Goal: Complete application form: Complete application form

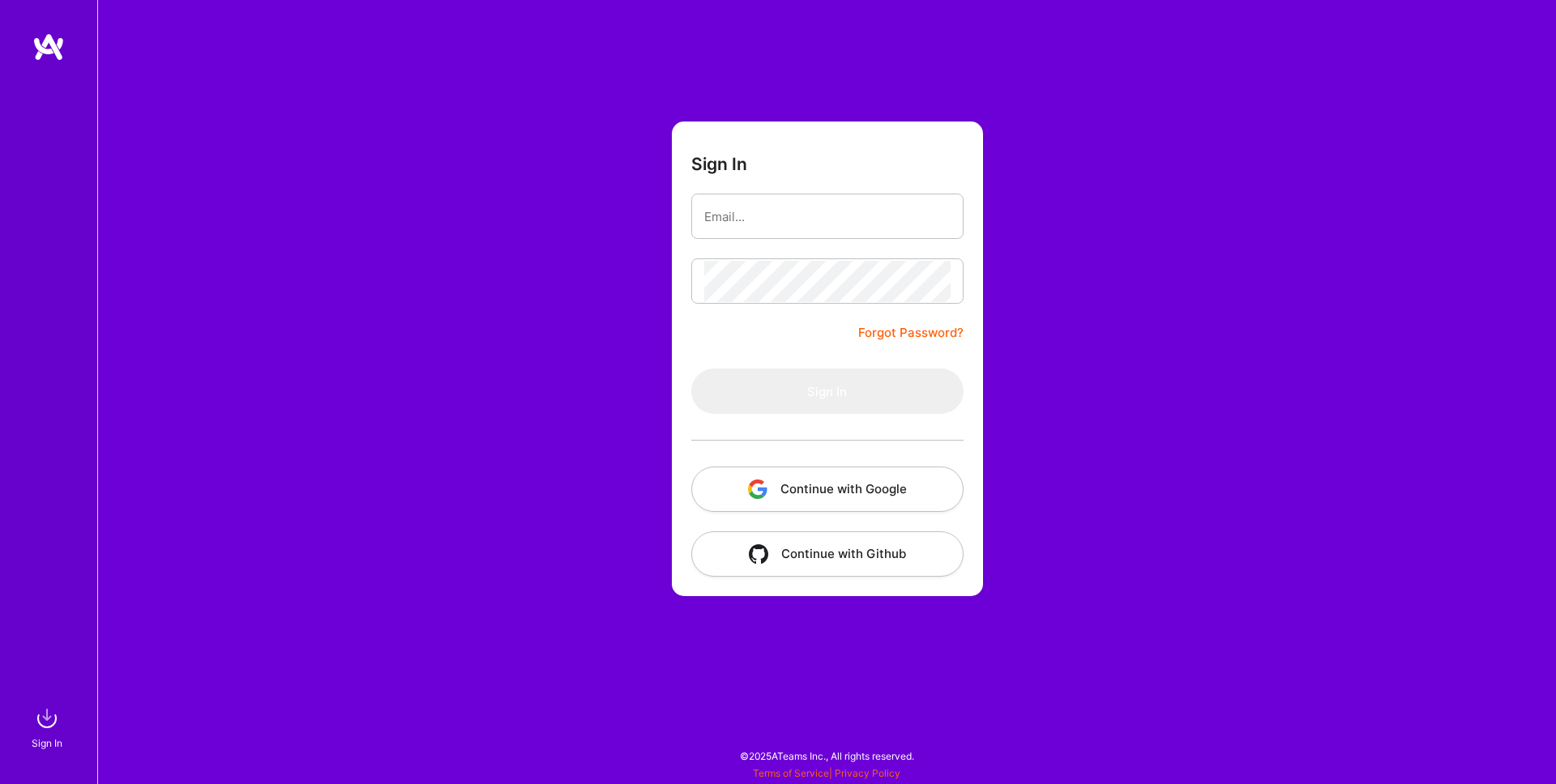
click at [936, 484] on button "Continue with Google" at bounding box center [827, 490] width 273 height 45
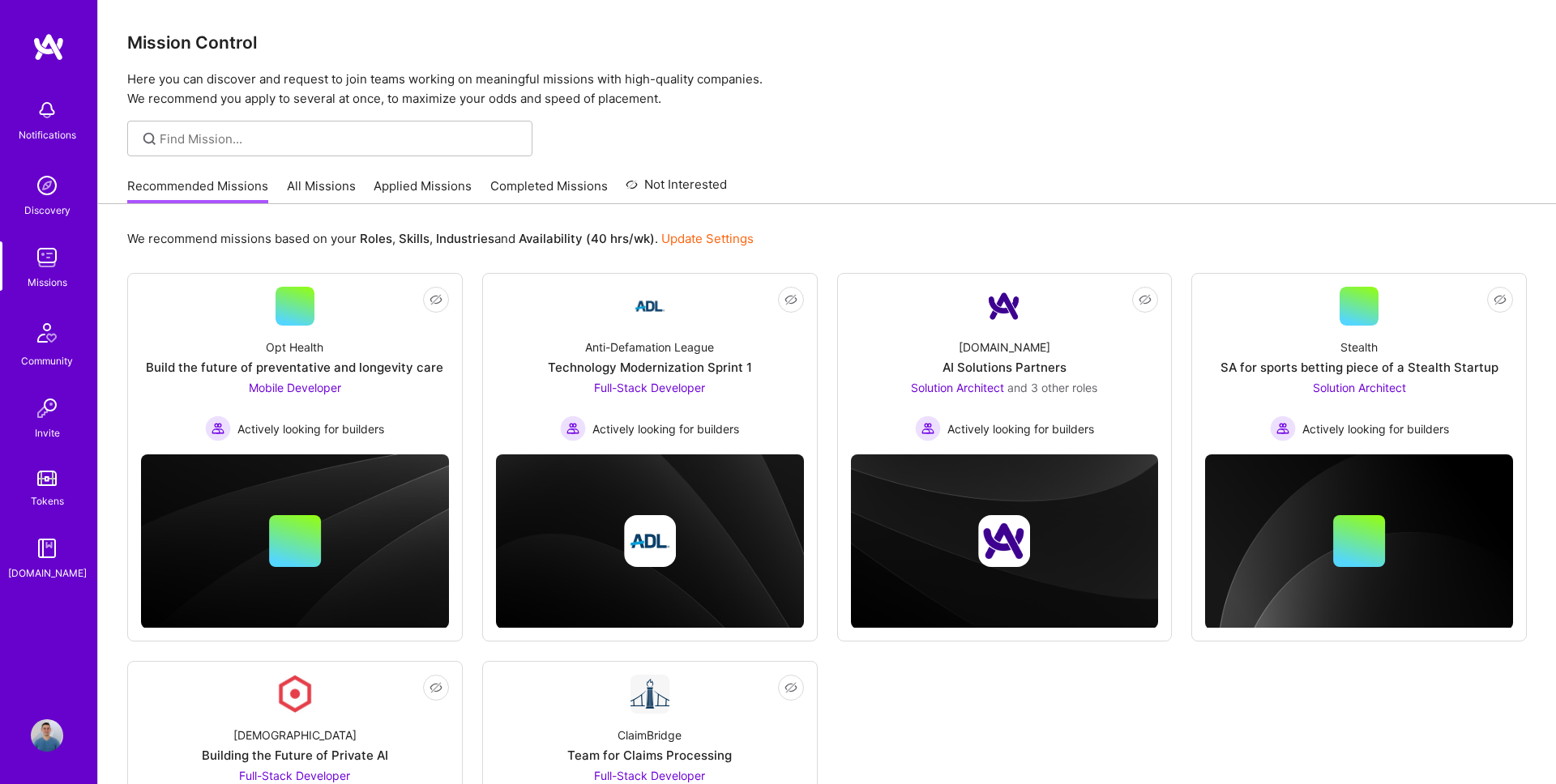
click at [444, 187] on link "Applied Missions" at bounding box center [423, 191] width 98 height 27
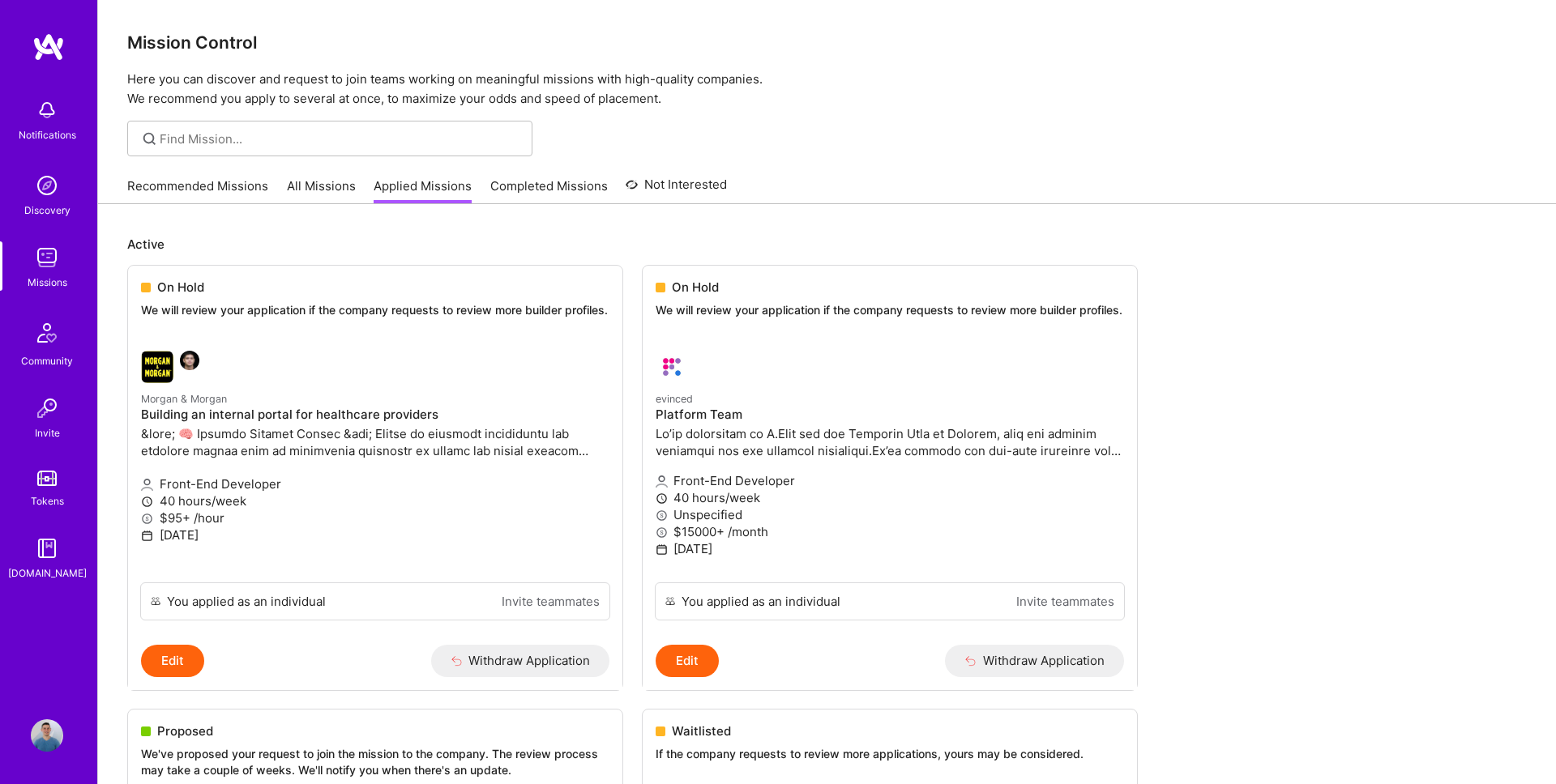
click at [48, 268] on img at bounding box center [46, 257] width 32 height 32
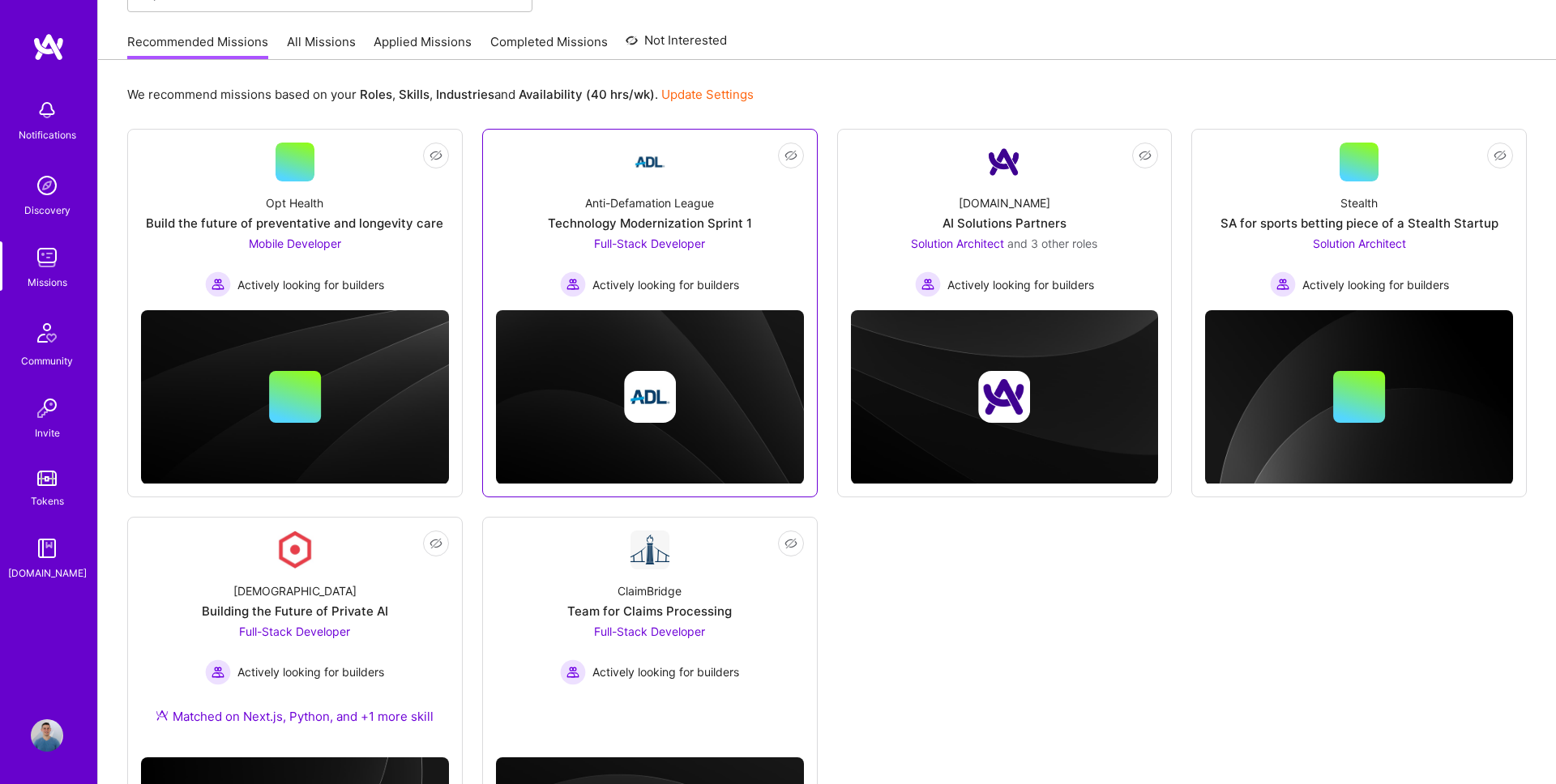
scroll to position [154, 0]
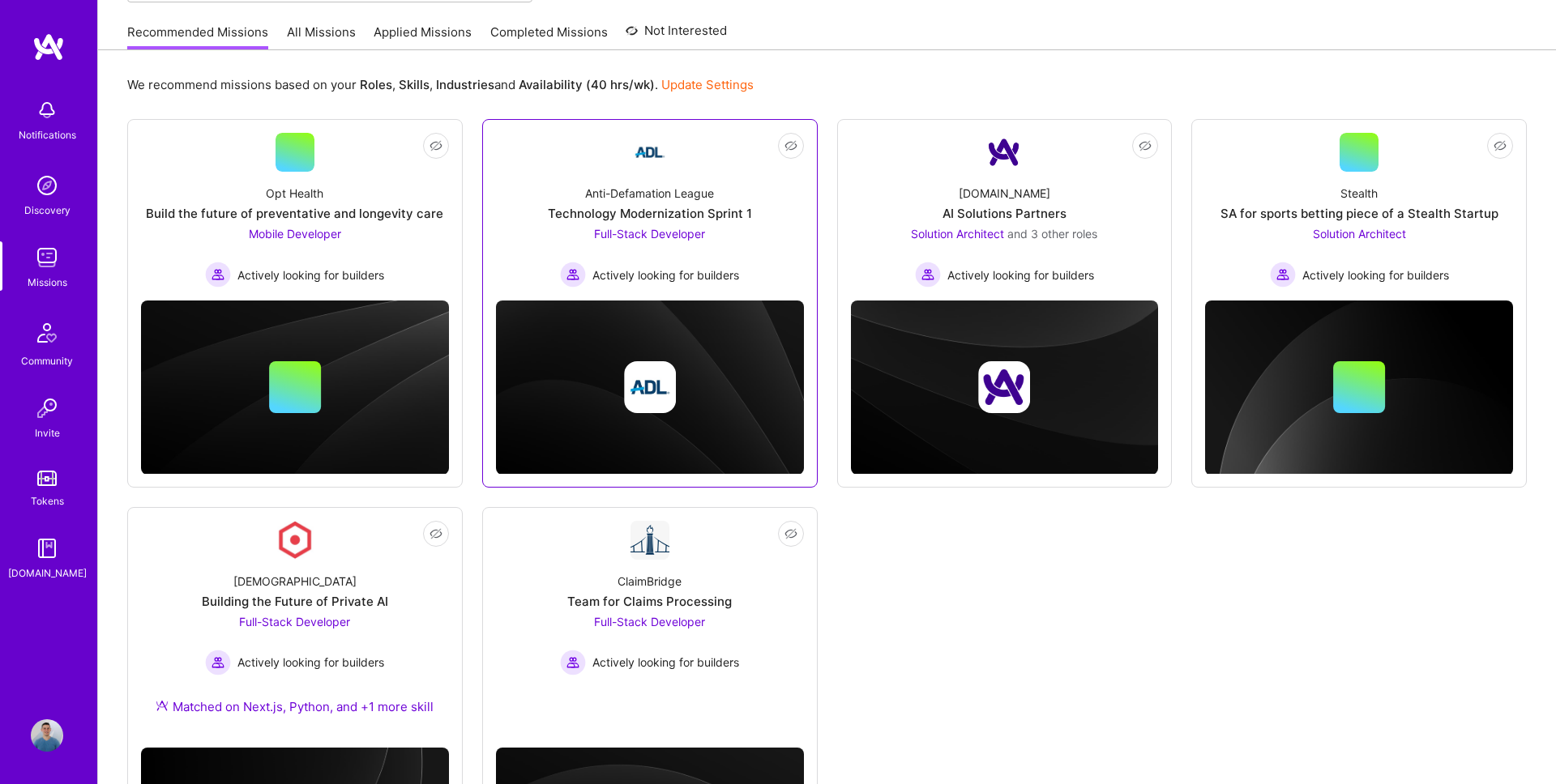
click at [712, 233] on div "Full-Stack Developer Actively looking for builders" at bounding box center [650, 257] width 179 height 63
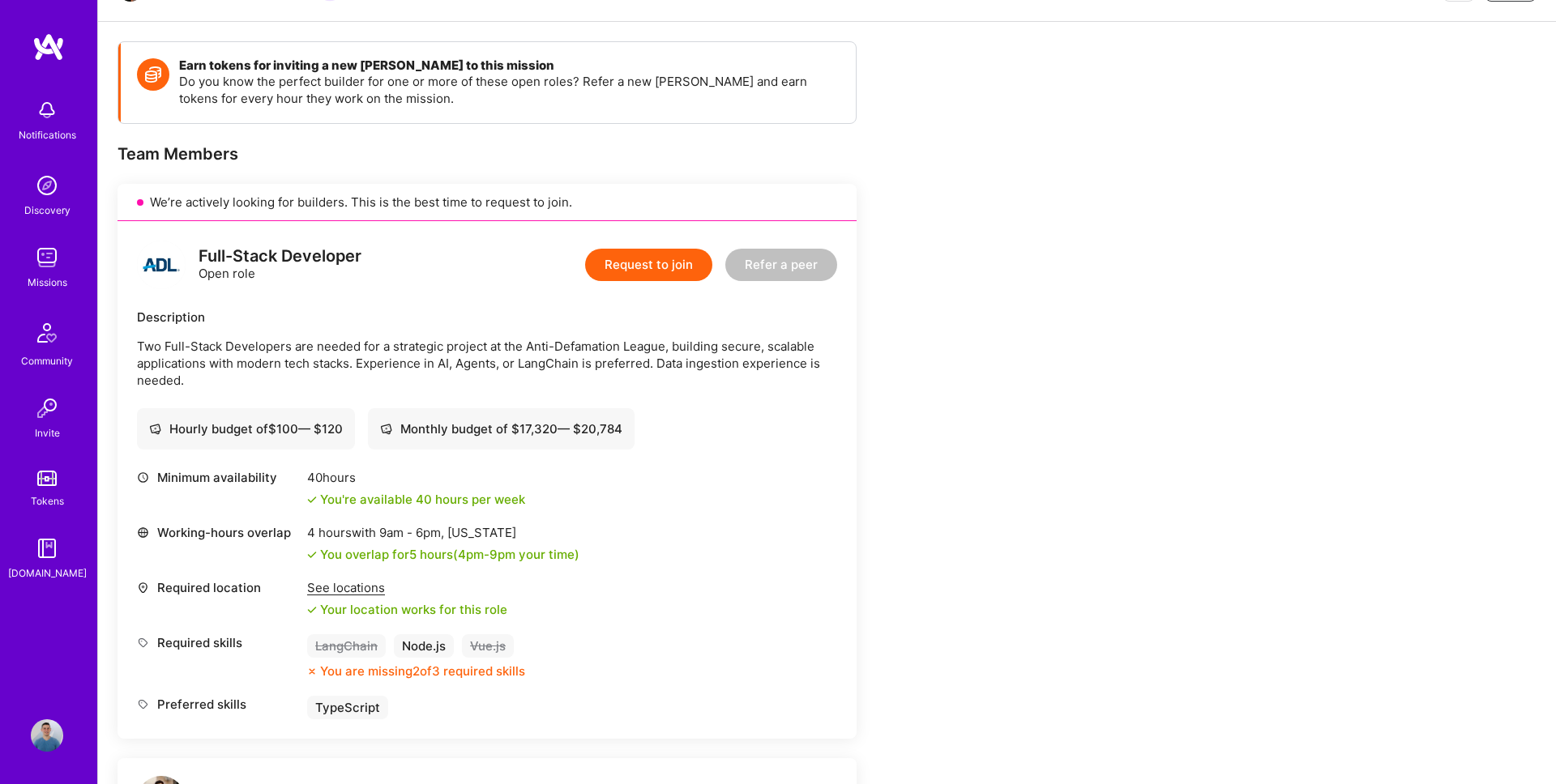
scroll to position [193, 0]
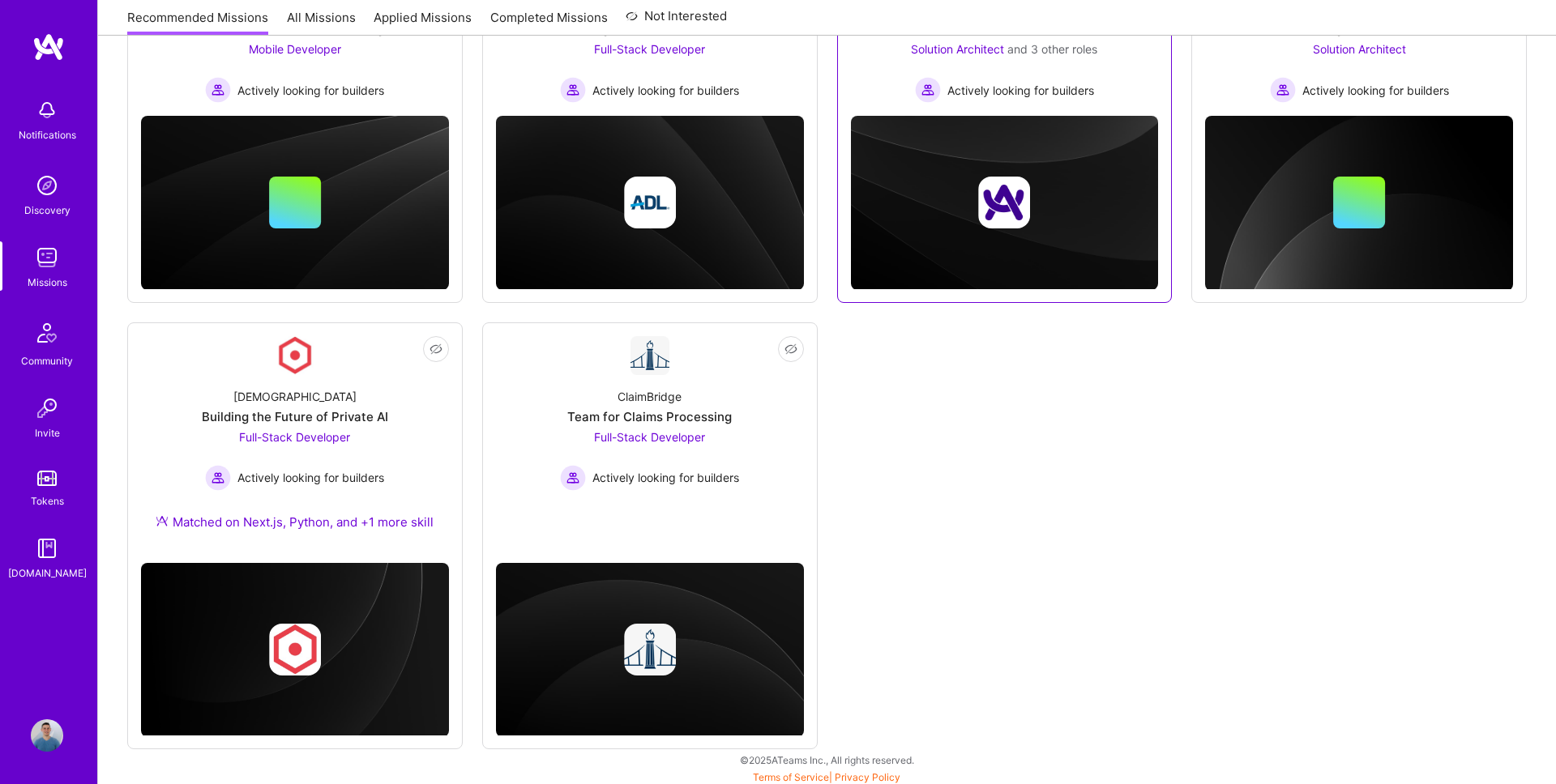
scroll to position [342, 0]
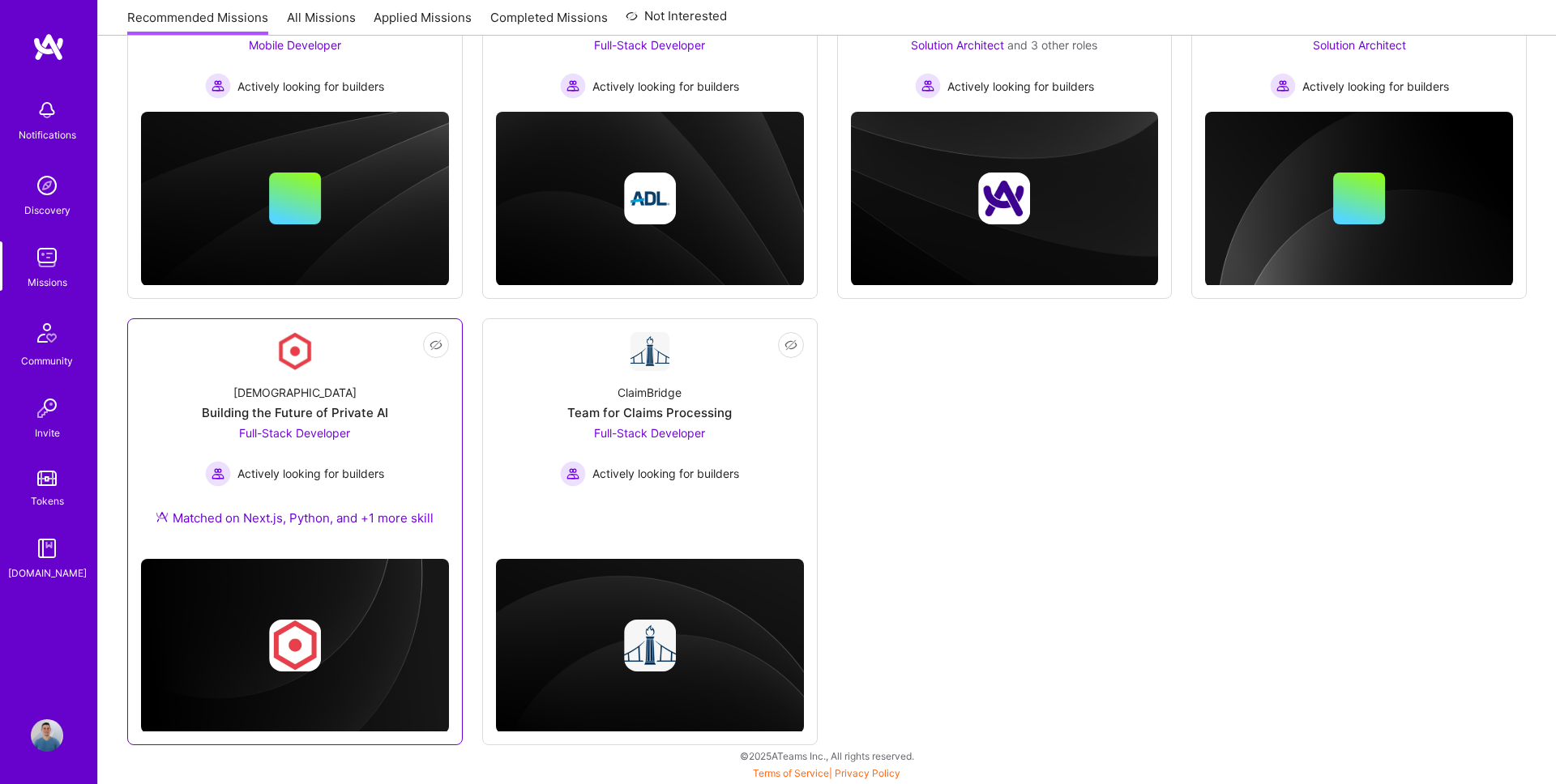
click at [330, 426] on span "Full-Stack Developer" at bounding box center [294, 433] width 111 height 14
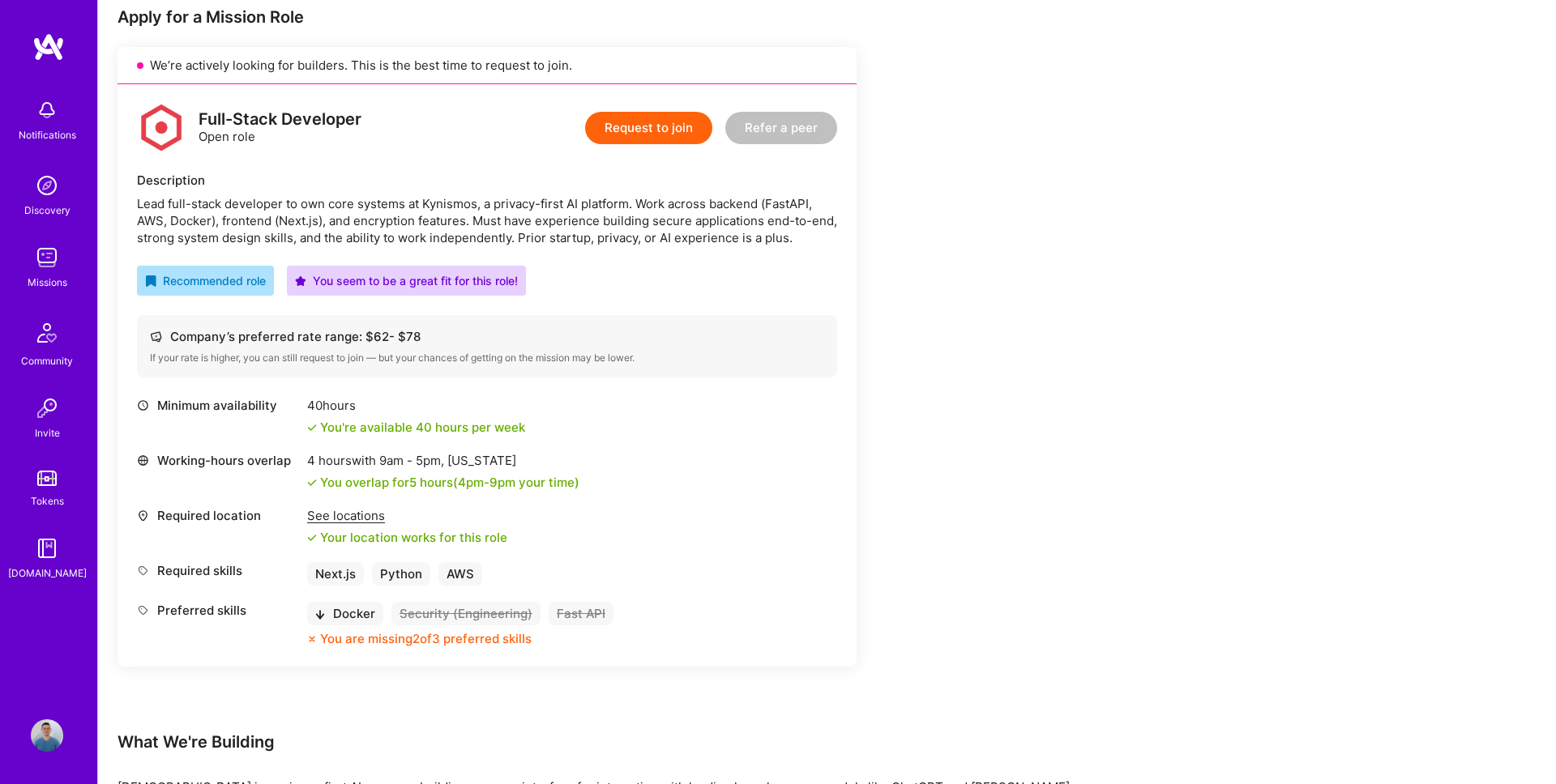
scroll to position [407, 0]
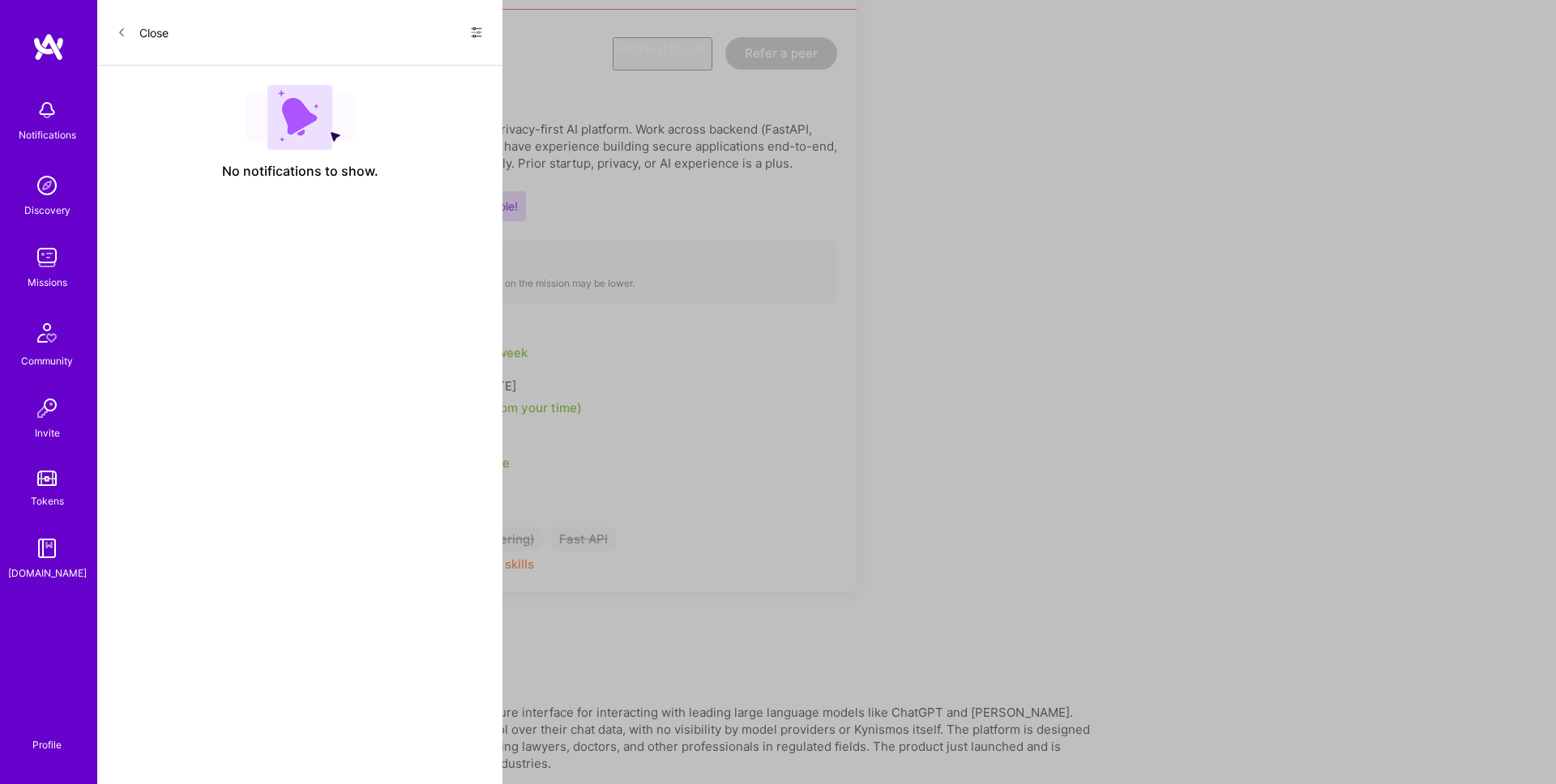
scroll to position [342, 0]
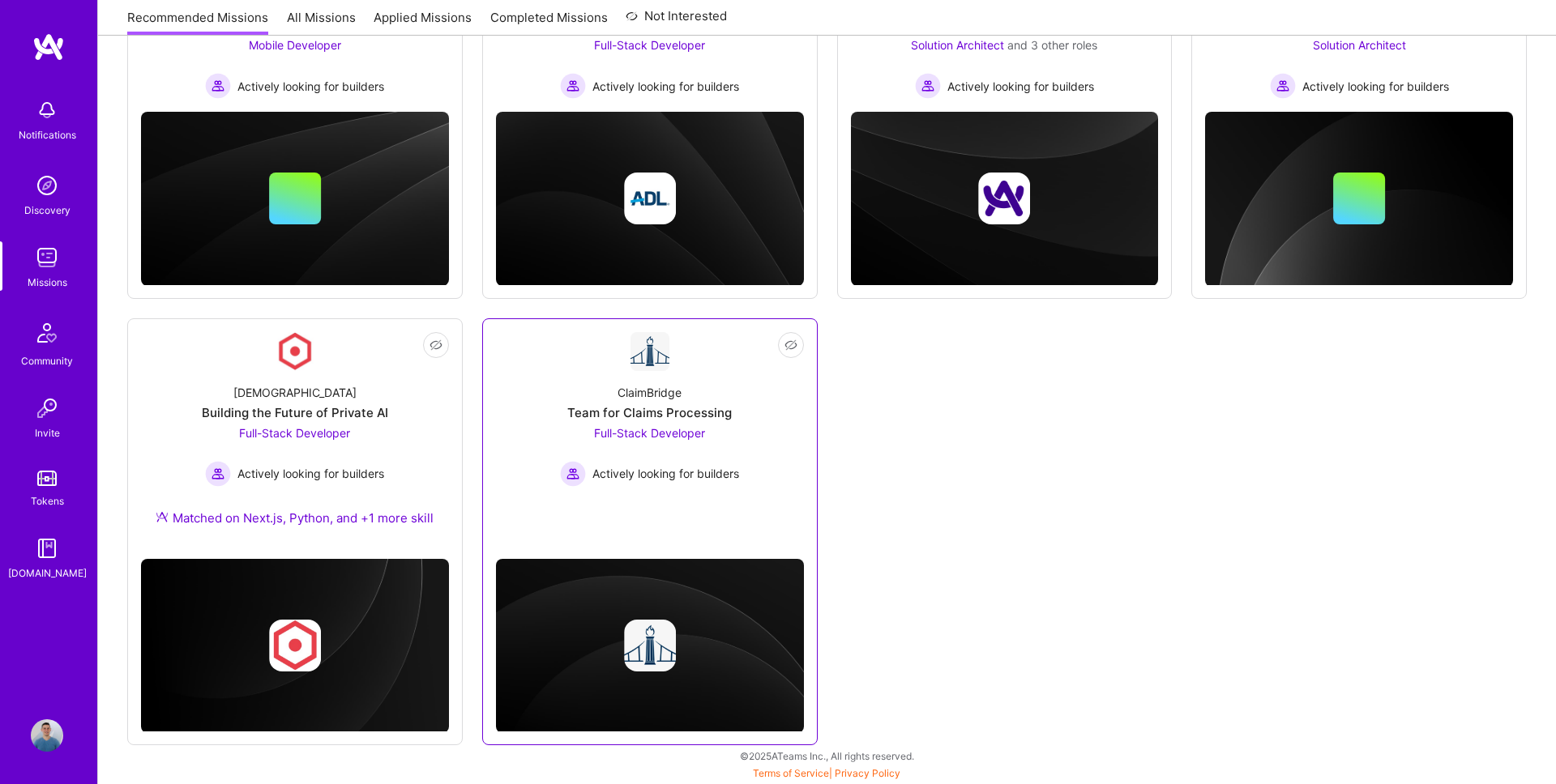
click at [608, 406] on div "Team for Claims Processing" at bounding box center [649, 413] width 165 height 17
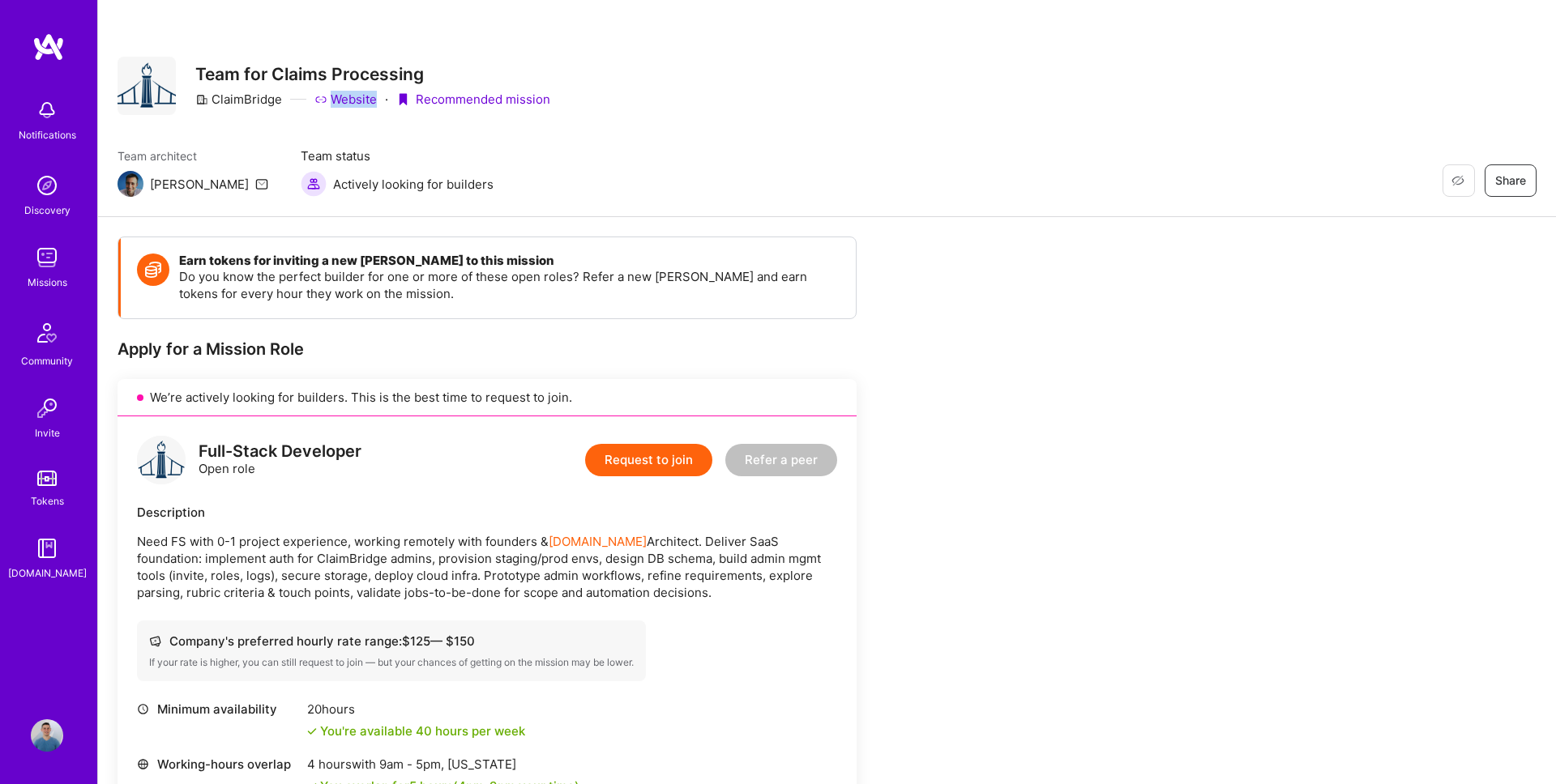
click at [126, 188] on img at bounding box center [131, 184] width 26 height 26
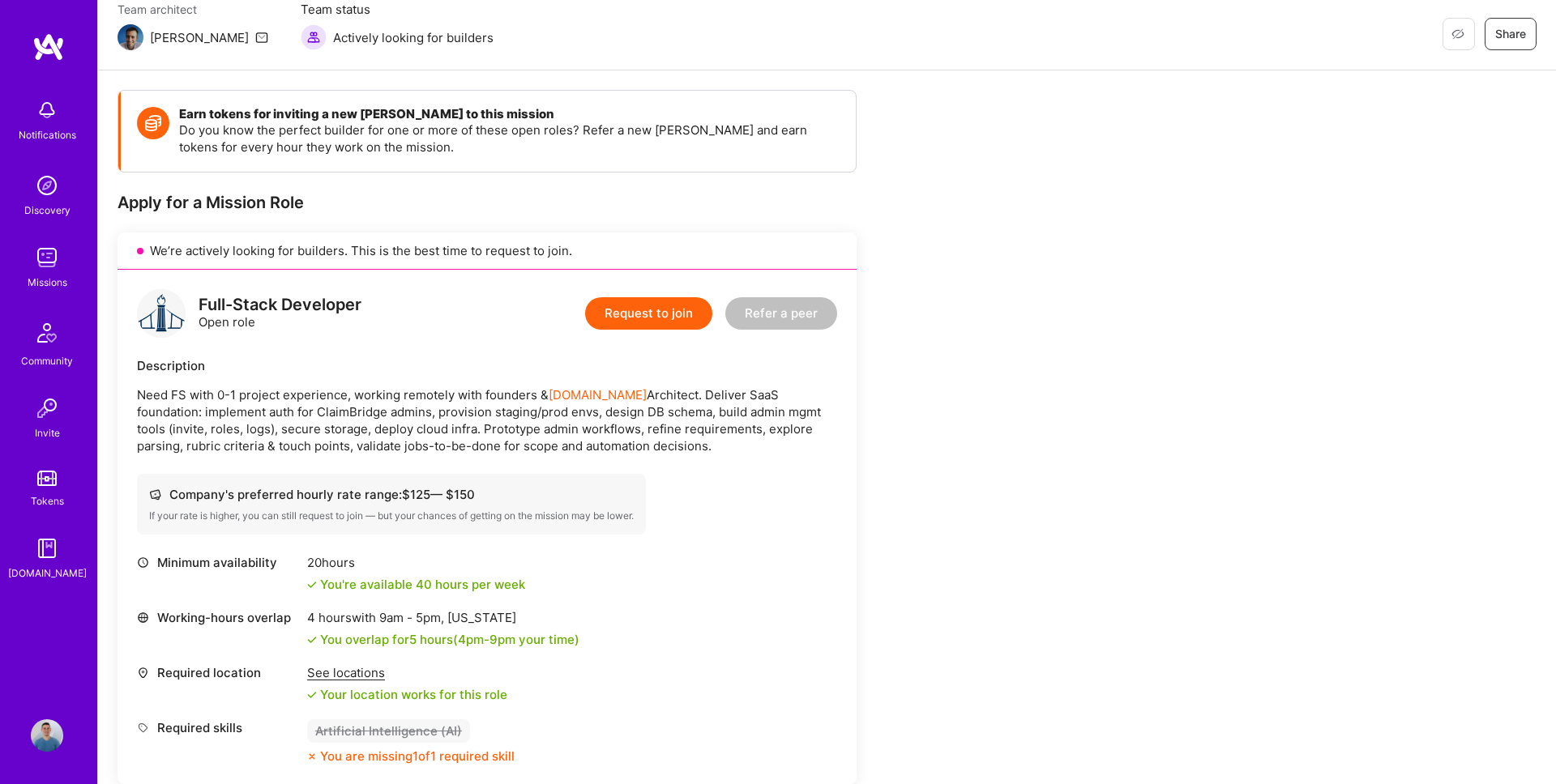
scroll to position [474, 0]
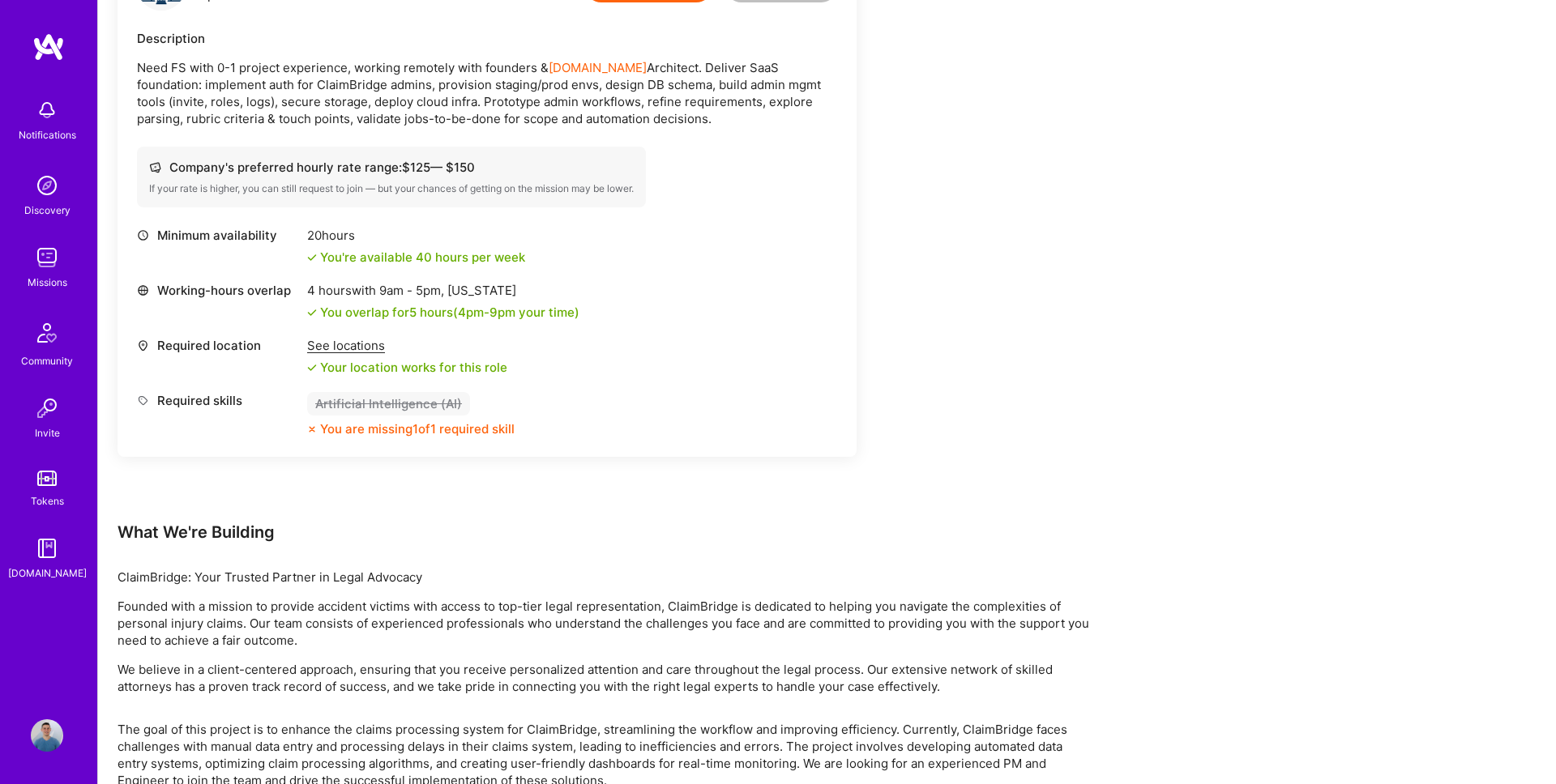
drag, startPoint x: 308, startPoint y: 238, endPoint x: 368, endPoint y: 237, distance: 60.0
click at [368, 237] on div "20 hours" at bounding box center [416, 235] width 218 height 17
click at [371, 237] on div "20 hours" at bounding box center [416, 235] width 218 height 17
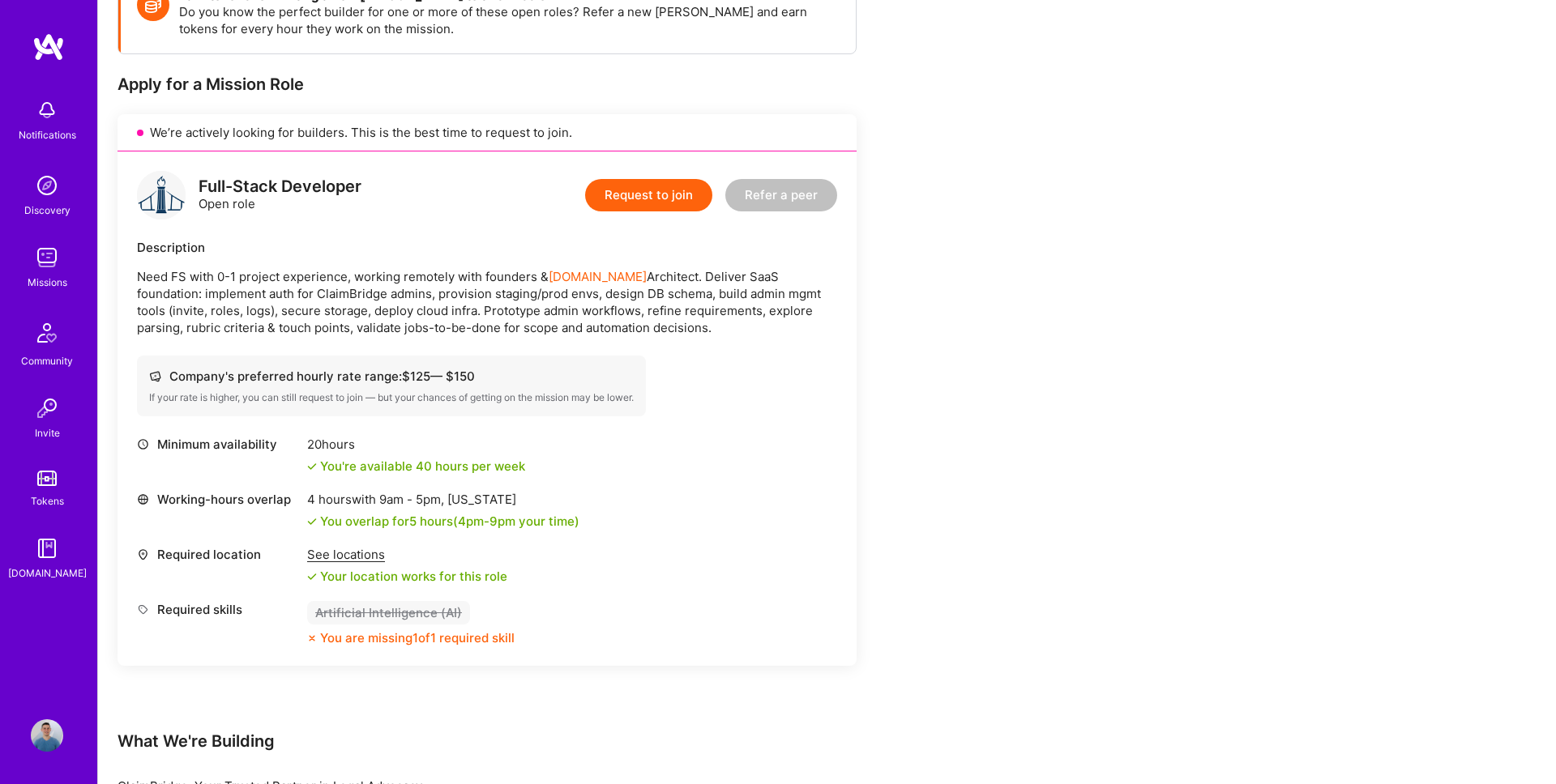
scroll to position [260, 0]
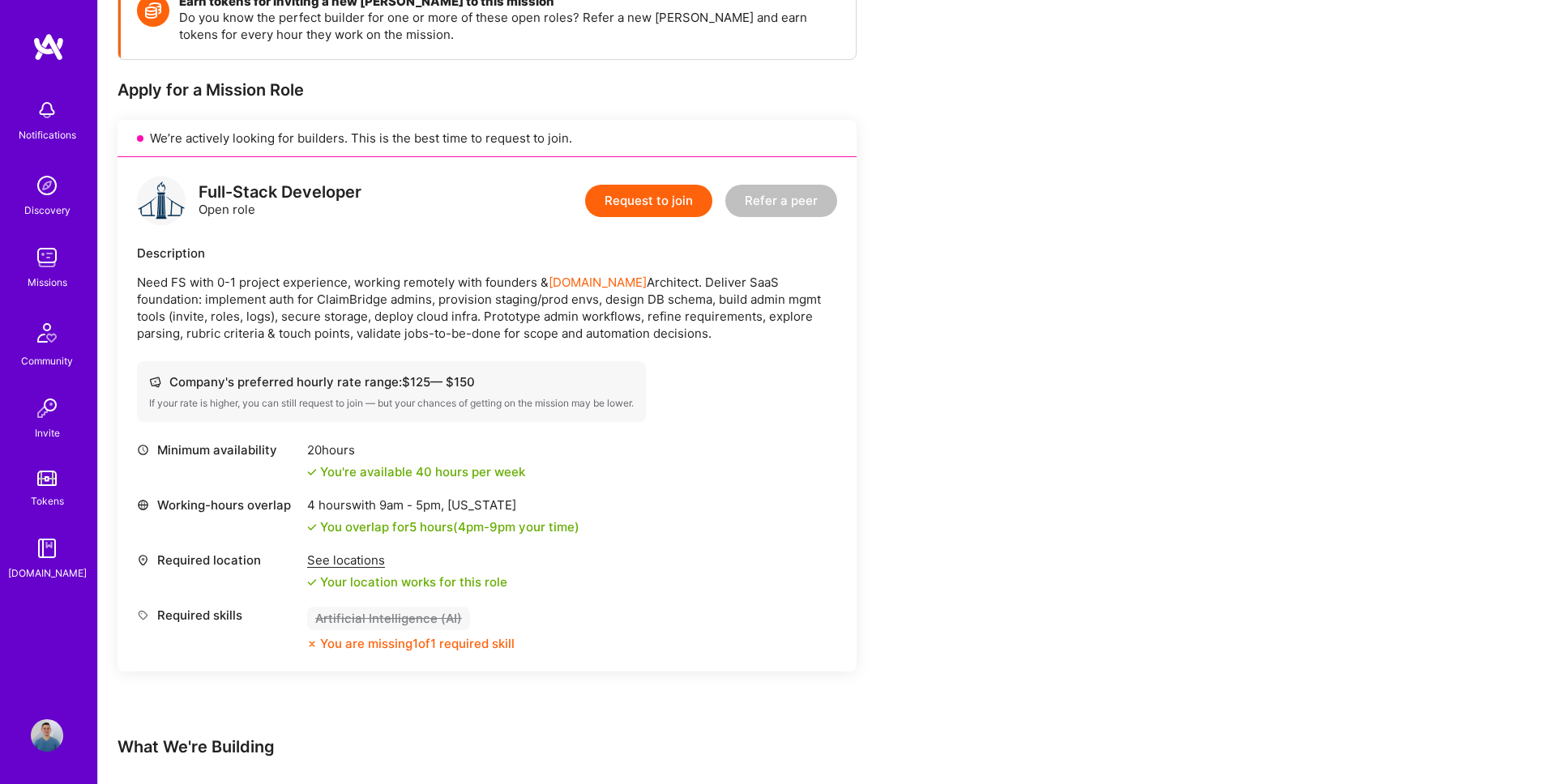
click at [652, 203] on button "Request to join" at bounding box center [649, 200] width 127 height 32
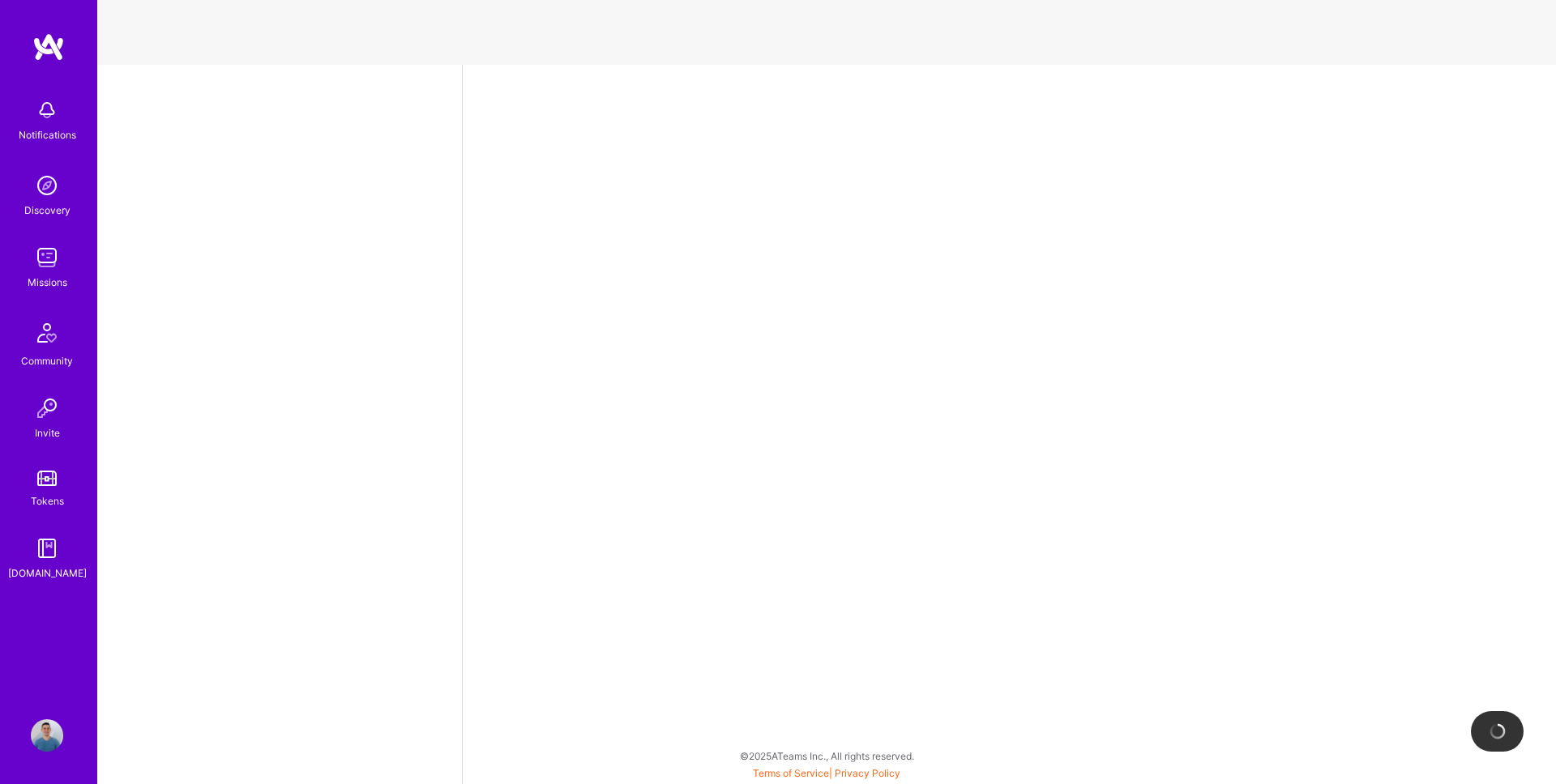
select select "RO"
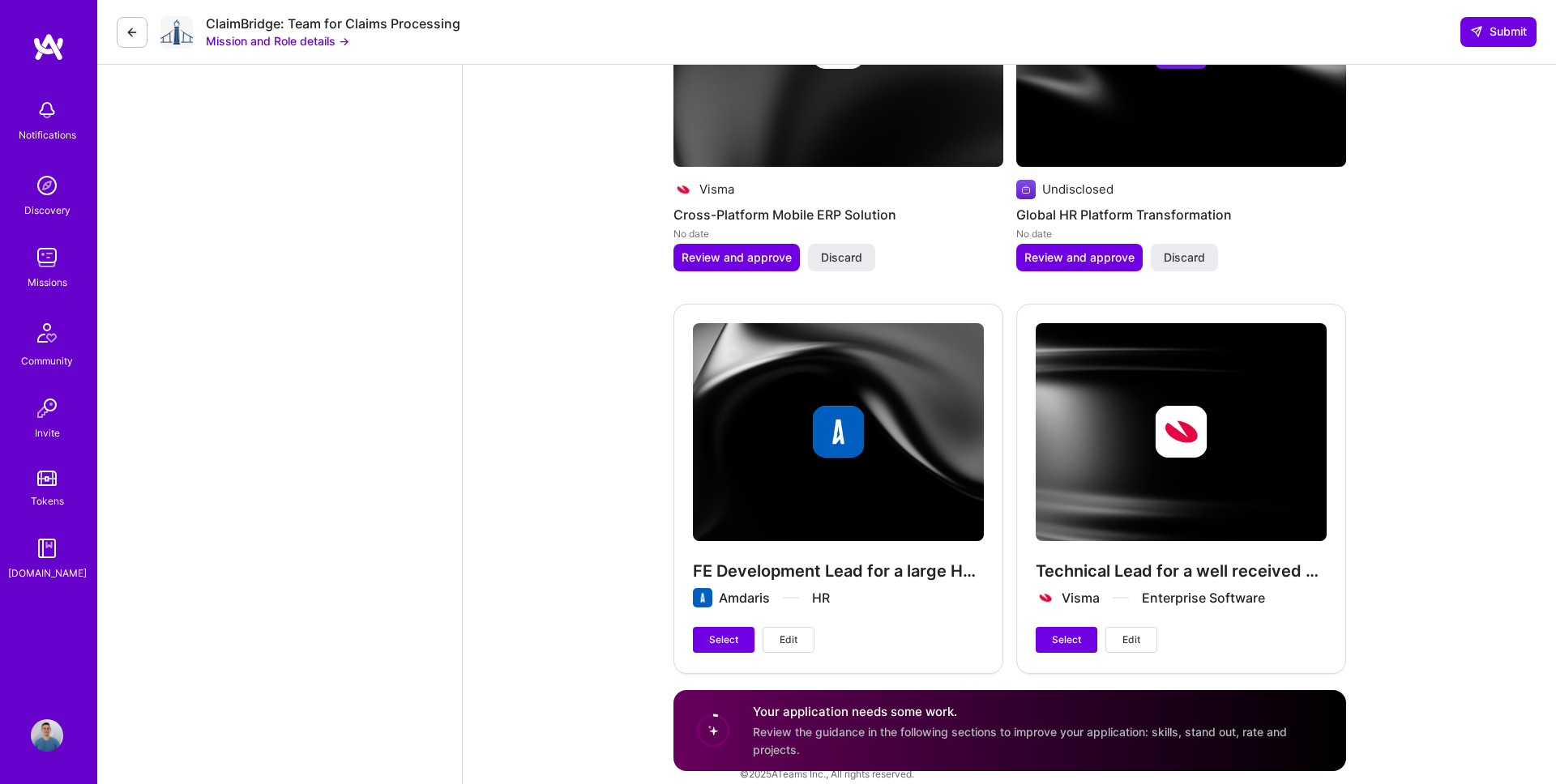
scroll to position [1975, 0]
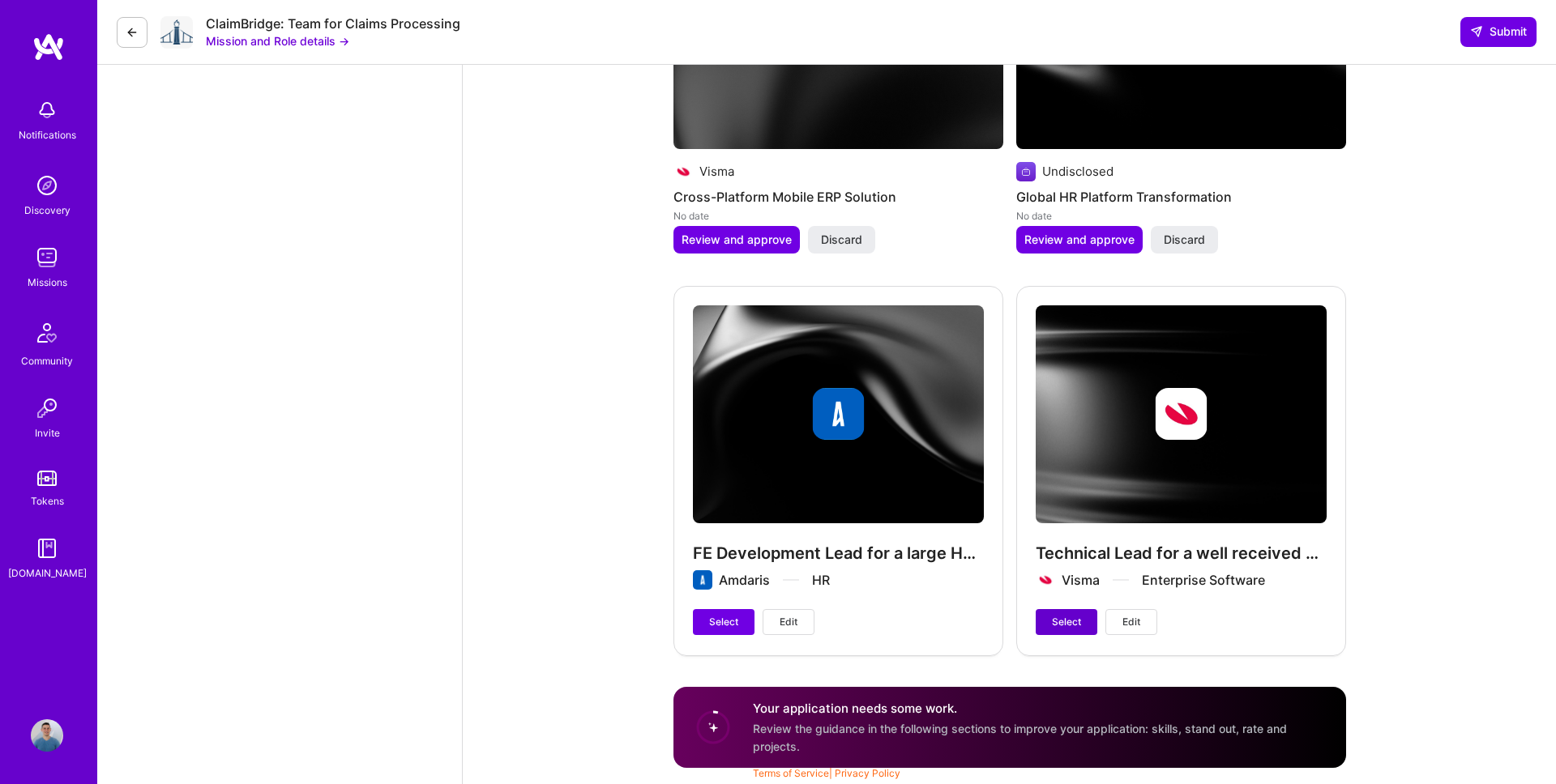
click at [1070, 627] on span "Select" at bounding box center [1066, 622] width 29 height 15
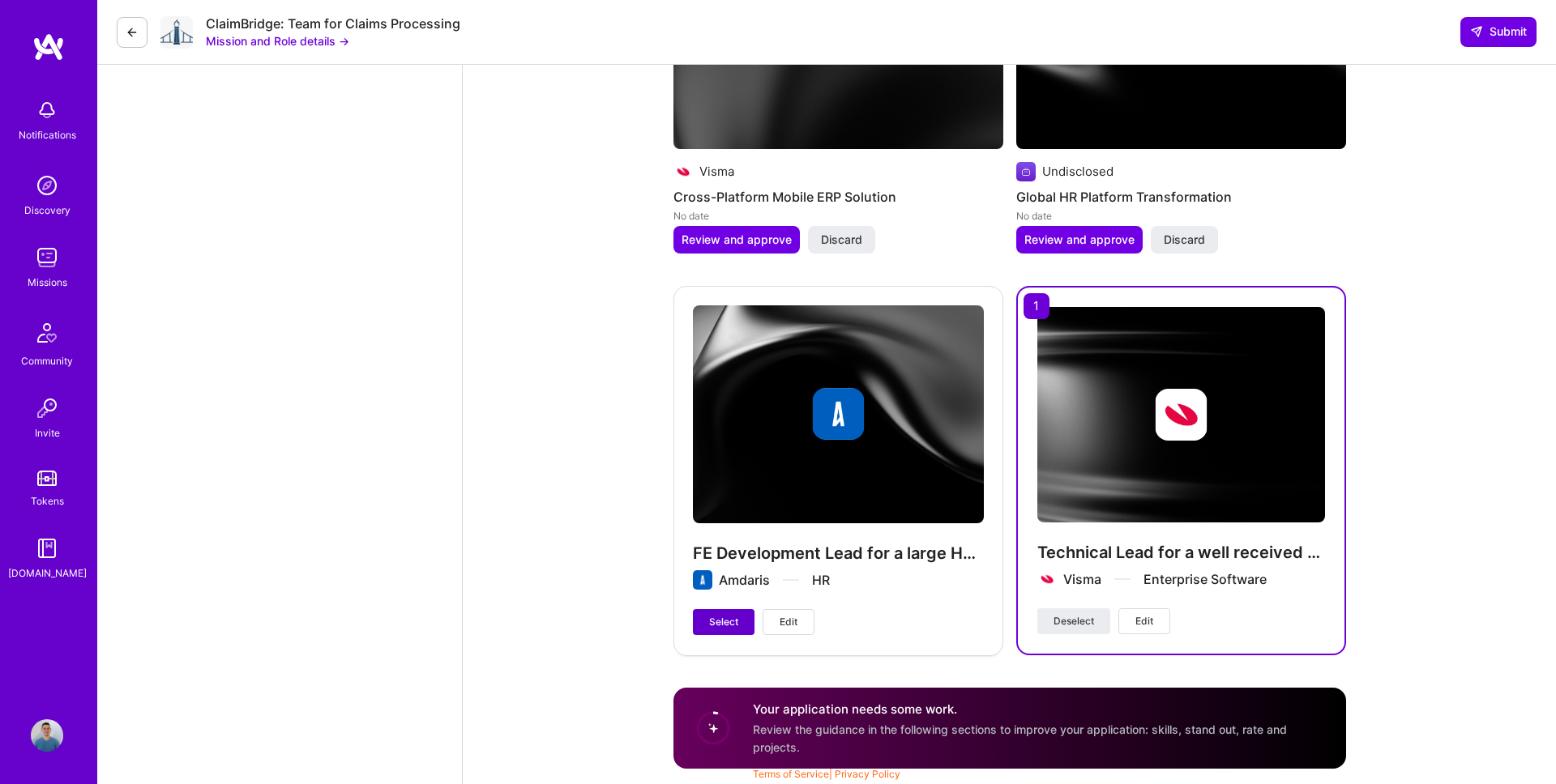
click at [732, 625] on span "Select" at bounding box center [723, 622] width 29 height 15
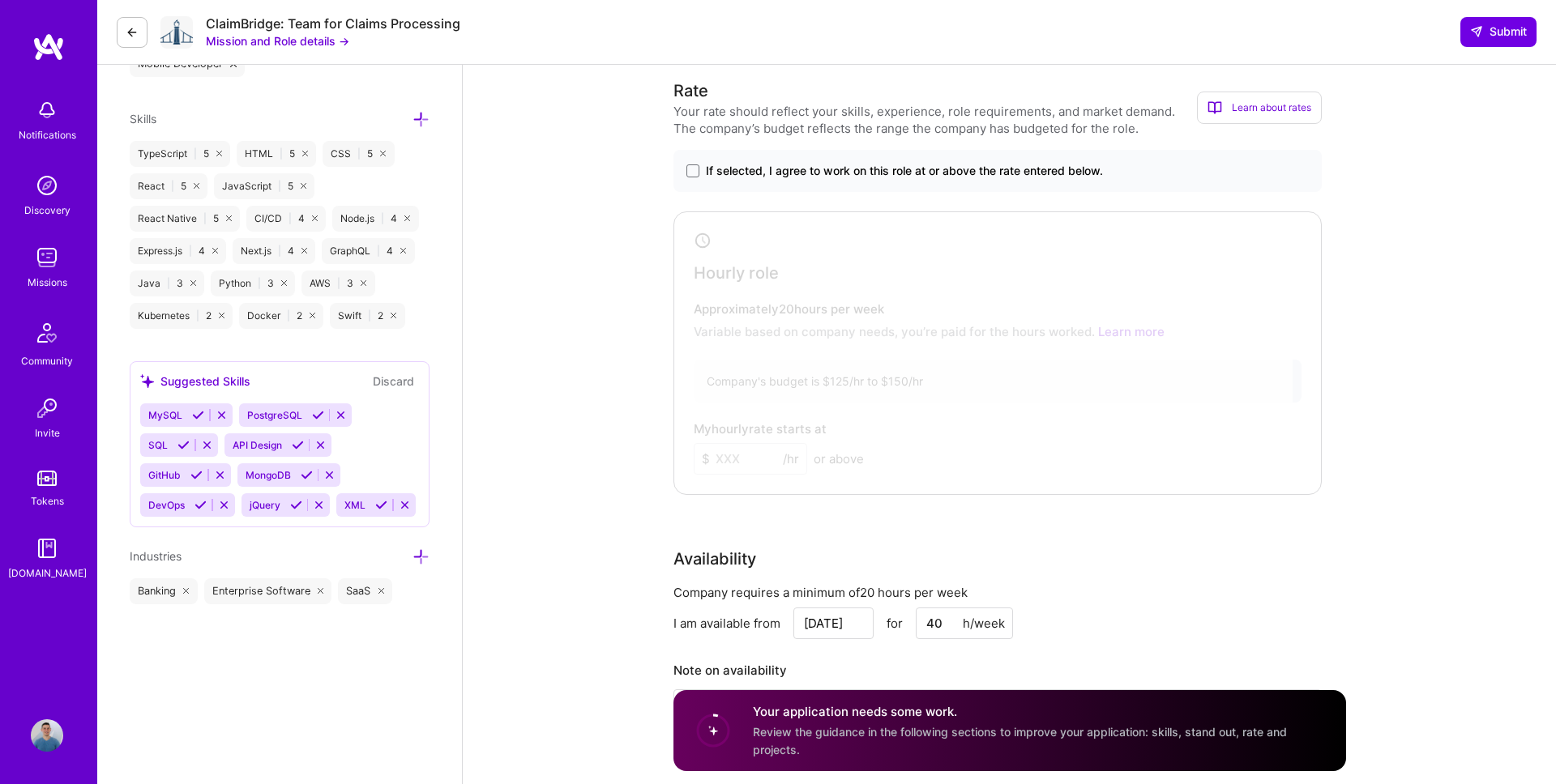
scroll to position [654, 0]
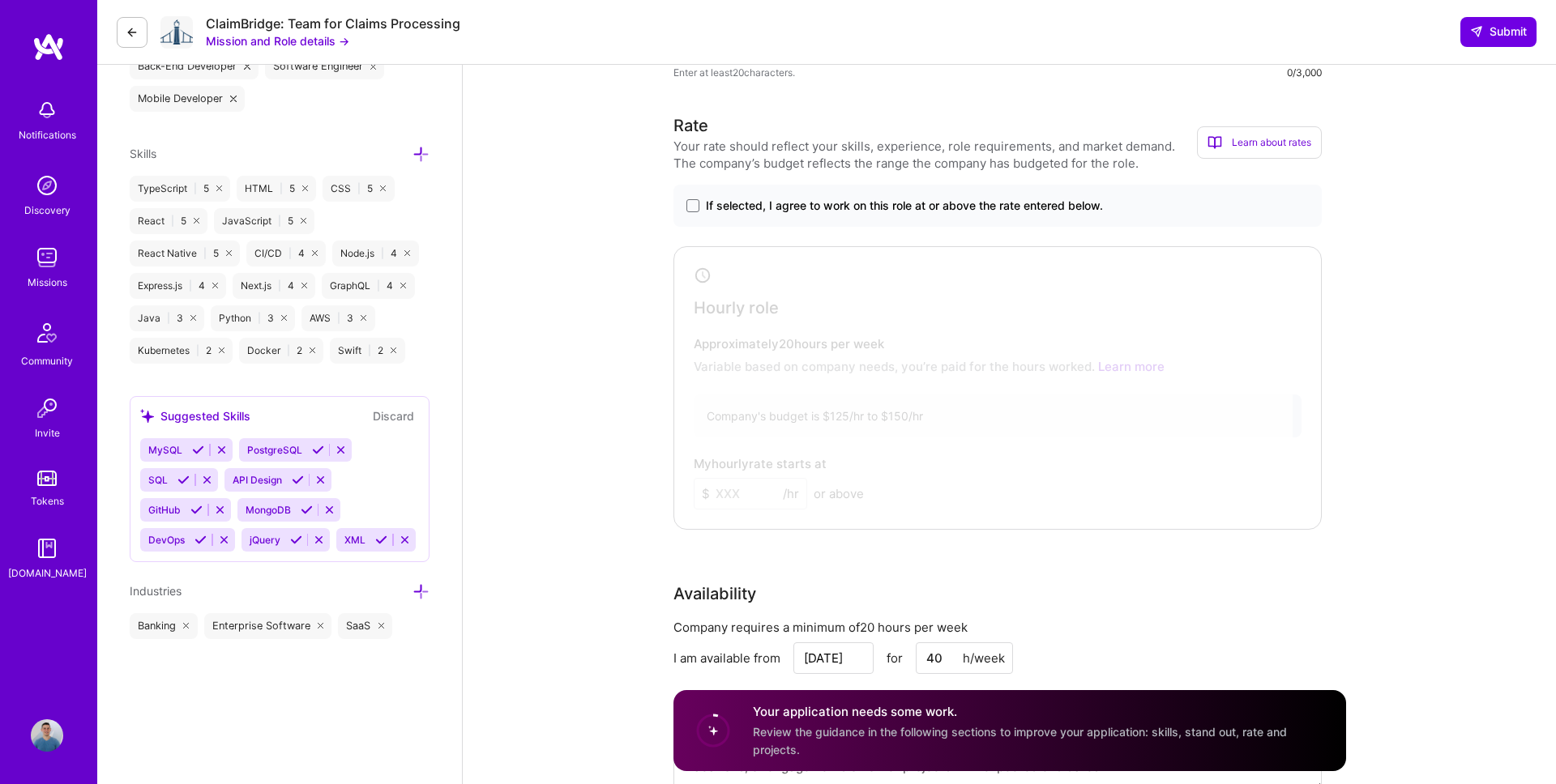
click at [700, 205] on label "If selected, I agree to work on this role at or above the rate entered below." at bounding box center [998, 206] width 622 height 17
click at [0, 0] on input "If selected, I agree to work on this role at or above the rate entered below." at bounding box center [0, 0] width 0 height 0
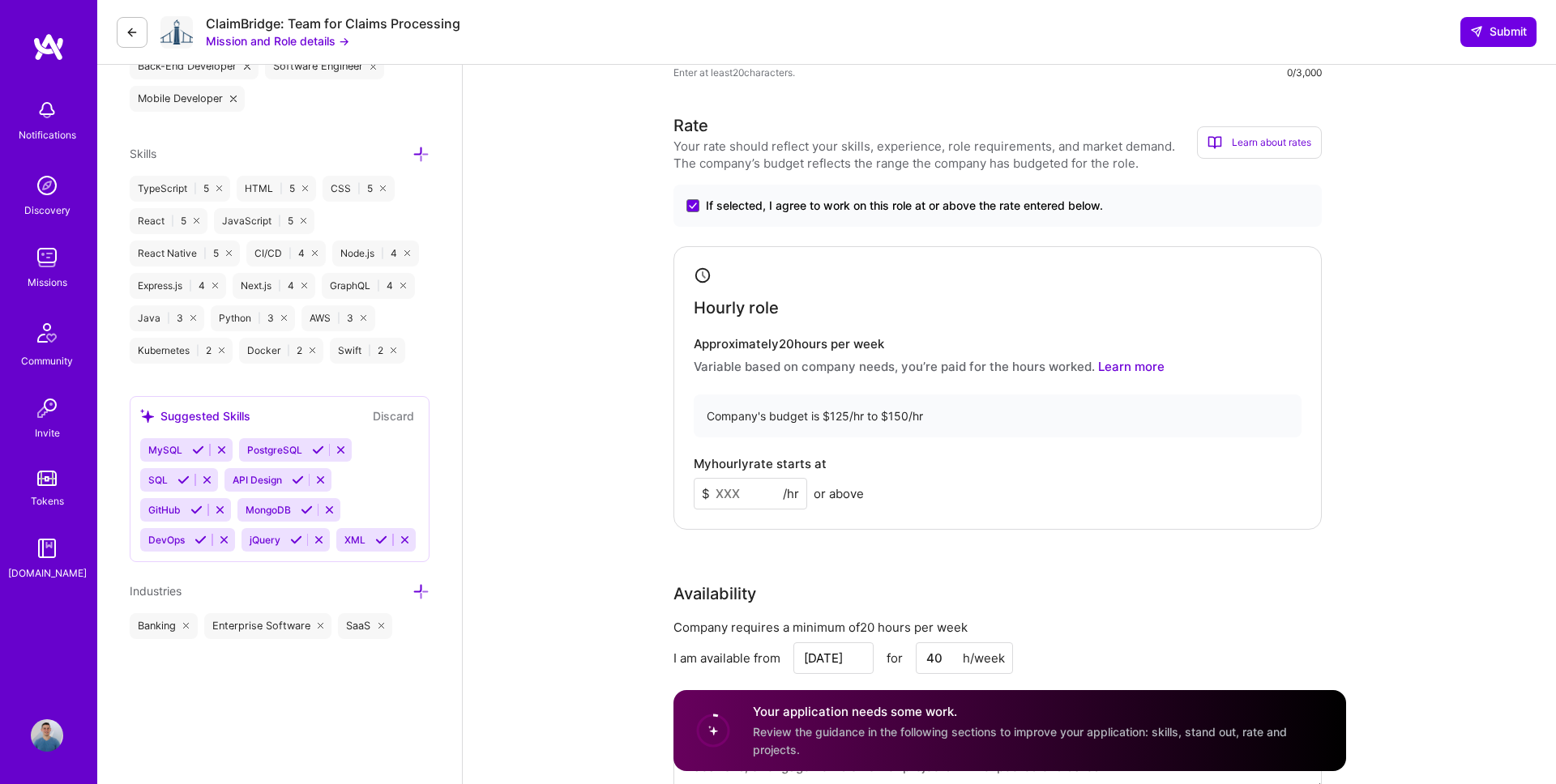
click at [737, 490] on input at bounding box center [750, 494] width 113 height 31
type input "125"
click at [1386, 485] on div "Full-Stack Developer role description Need FS with 0-1 project experience, work…" at bounding box center [1009, 759] width 1093 height 2695
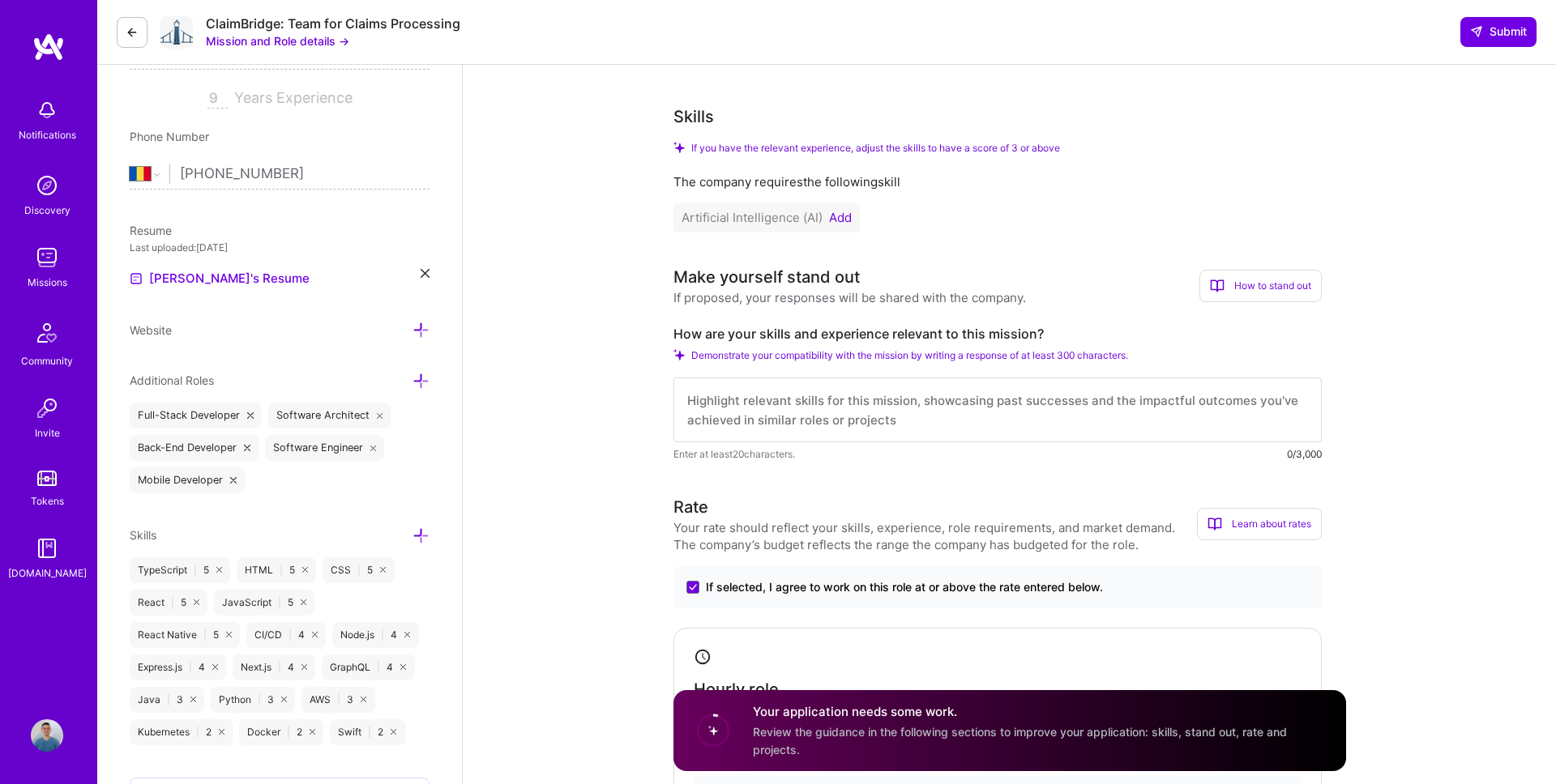
scroll to position [266, 0]
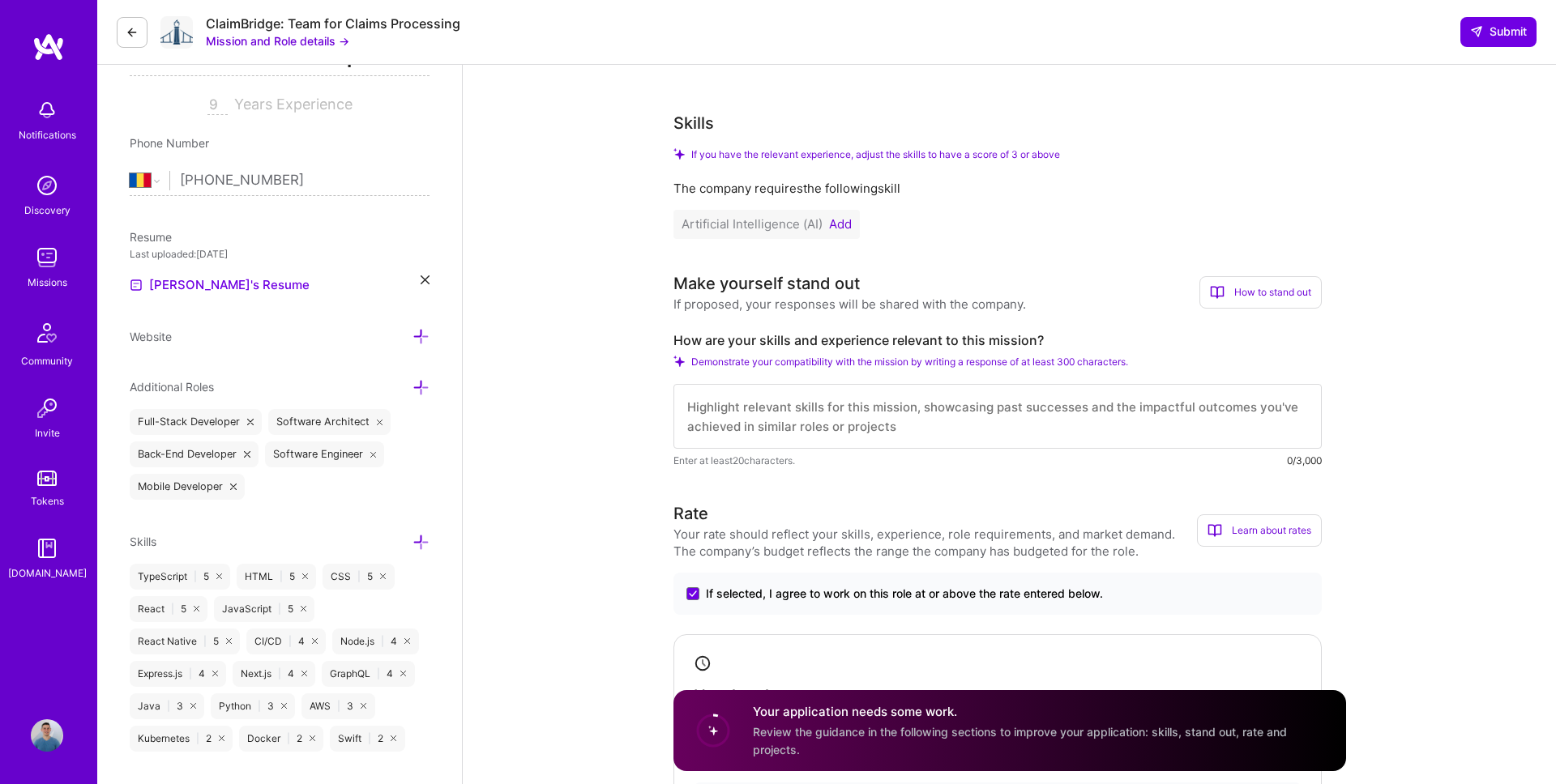
click at [1064, 424] on textarea at bounding box center [998, 416] width 648 height 64
click at [836, 223] on button "Add" at bounding box center [840, 224] width 23 height 13
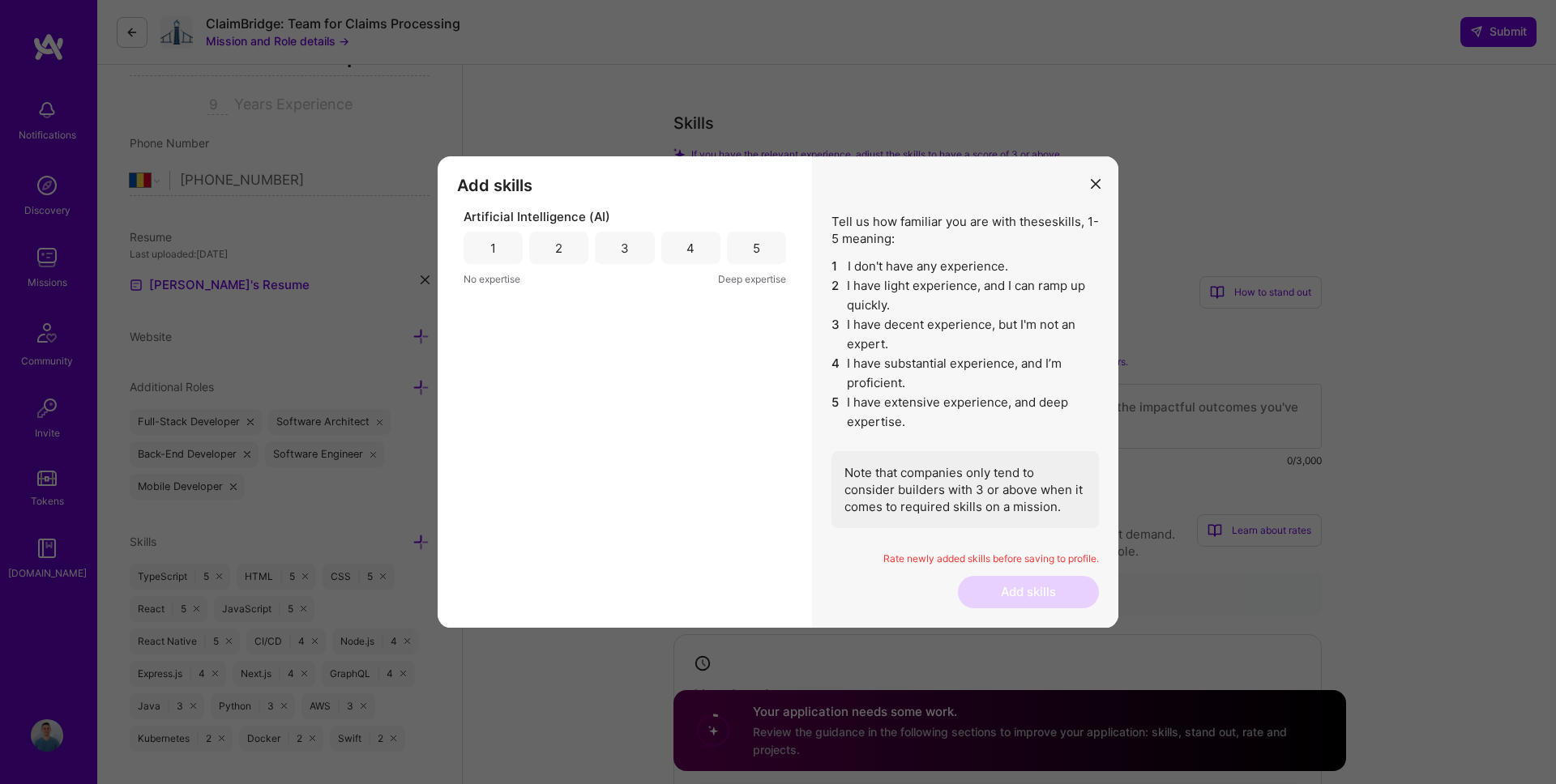
click at [636, 242] on div "3" at bounding box center [625, 247] width 59 height 32
click at [1030, 591] on button "Add skills" at bounding box center [1028, 591] width 141 height 32
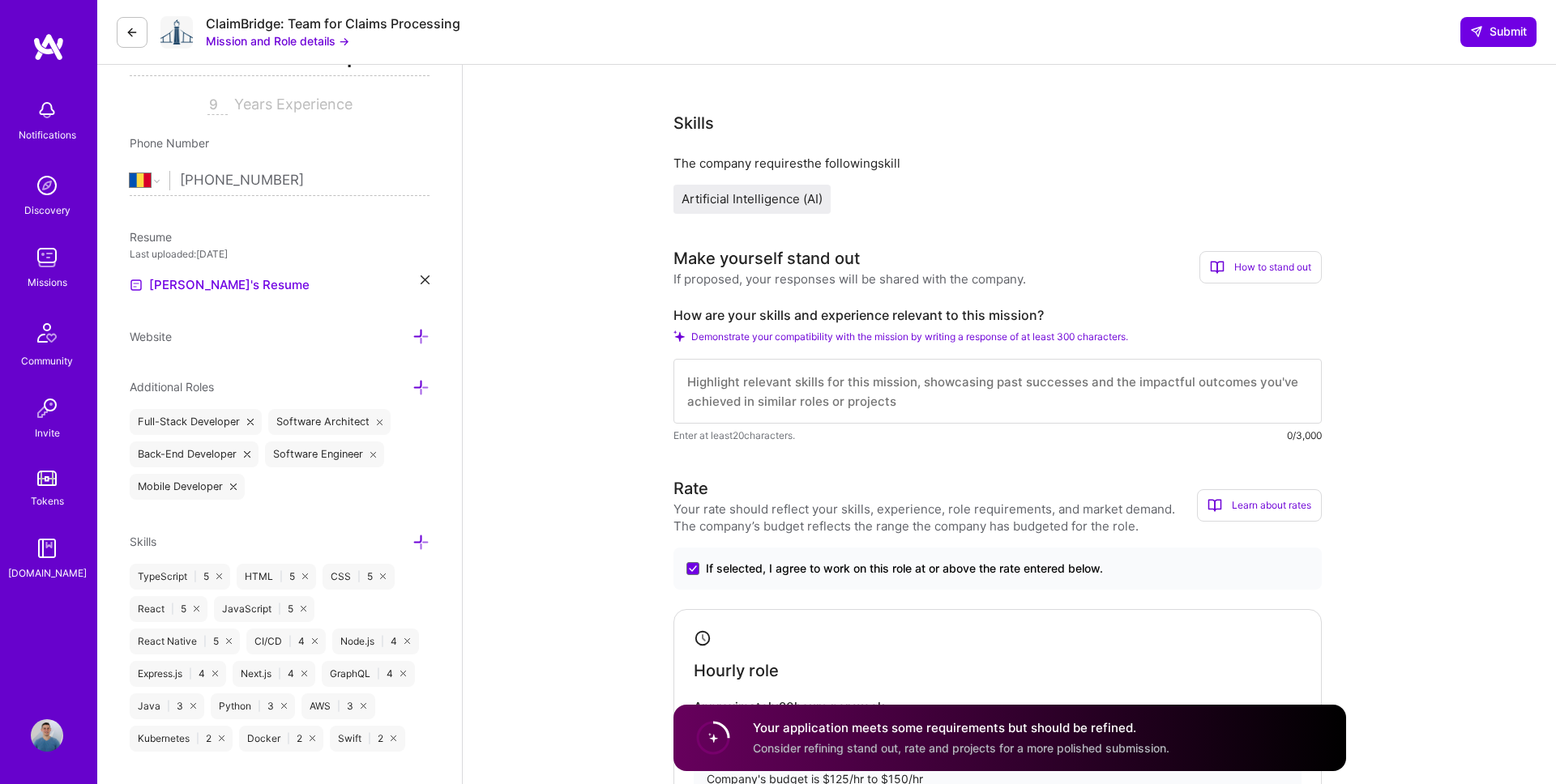
click at [801, 383] on textarea at bounding box center [998, 391] width 648 height 64
click at [952, 330] on span "Demonstrate your compatibility with the mission by writing a response of at lea…" at bounding box center [909, 336] width 436 height 12
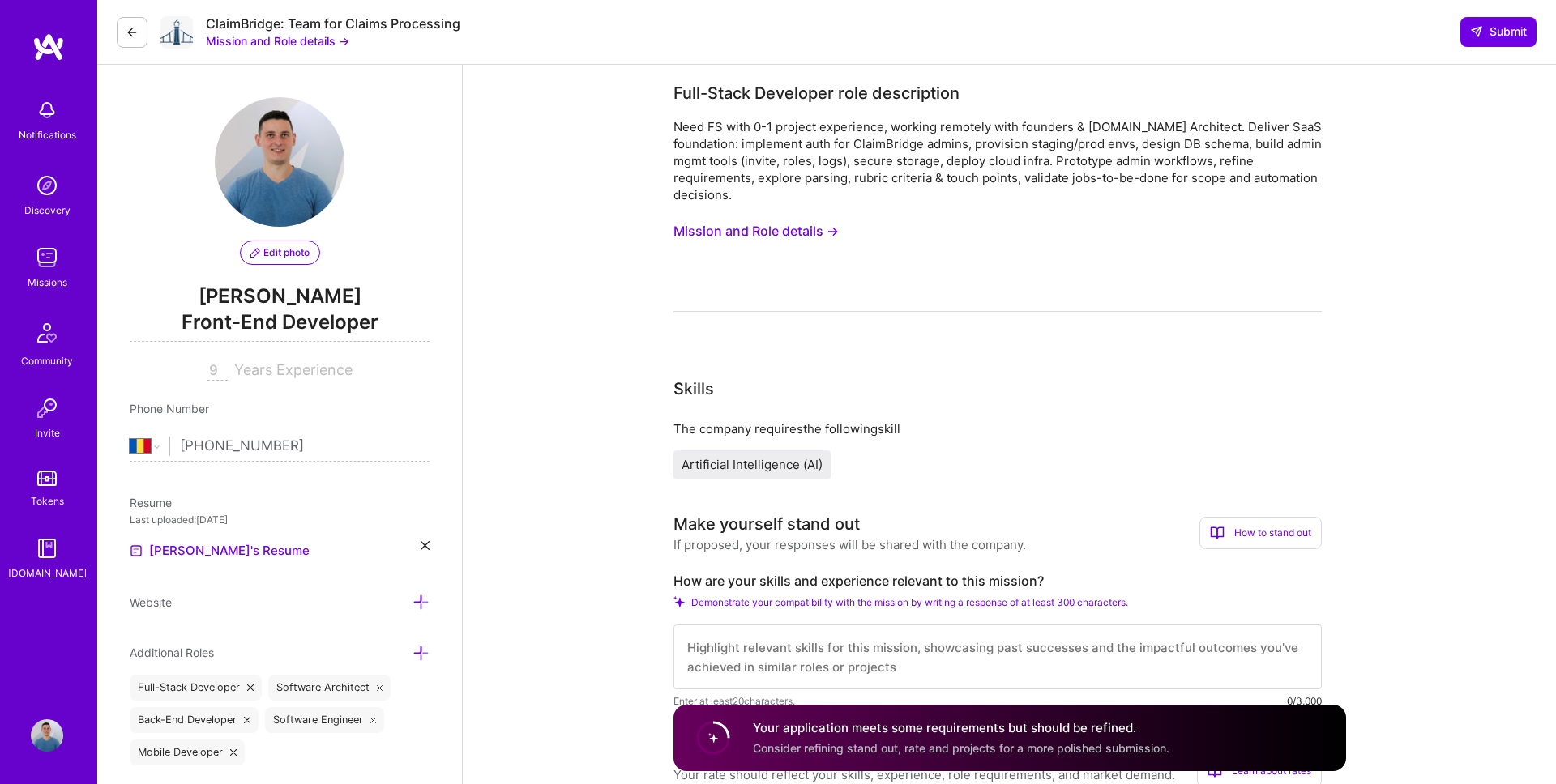
click at [764, 228] on button "Mission and Role details →" at bounding box center [756, 231] width 166 height 30
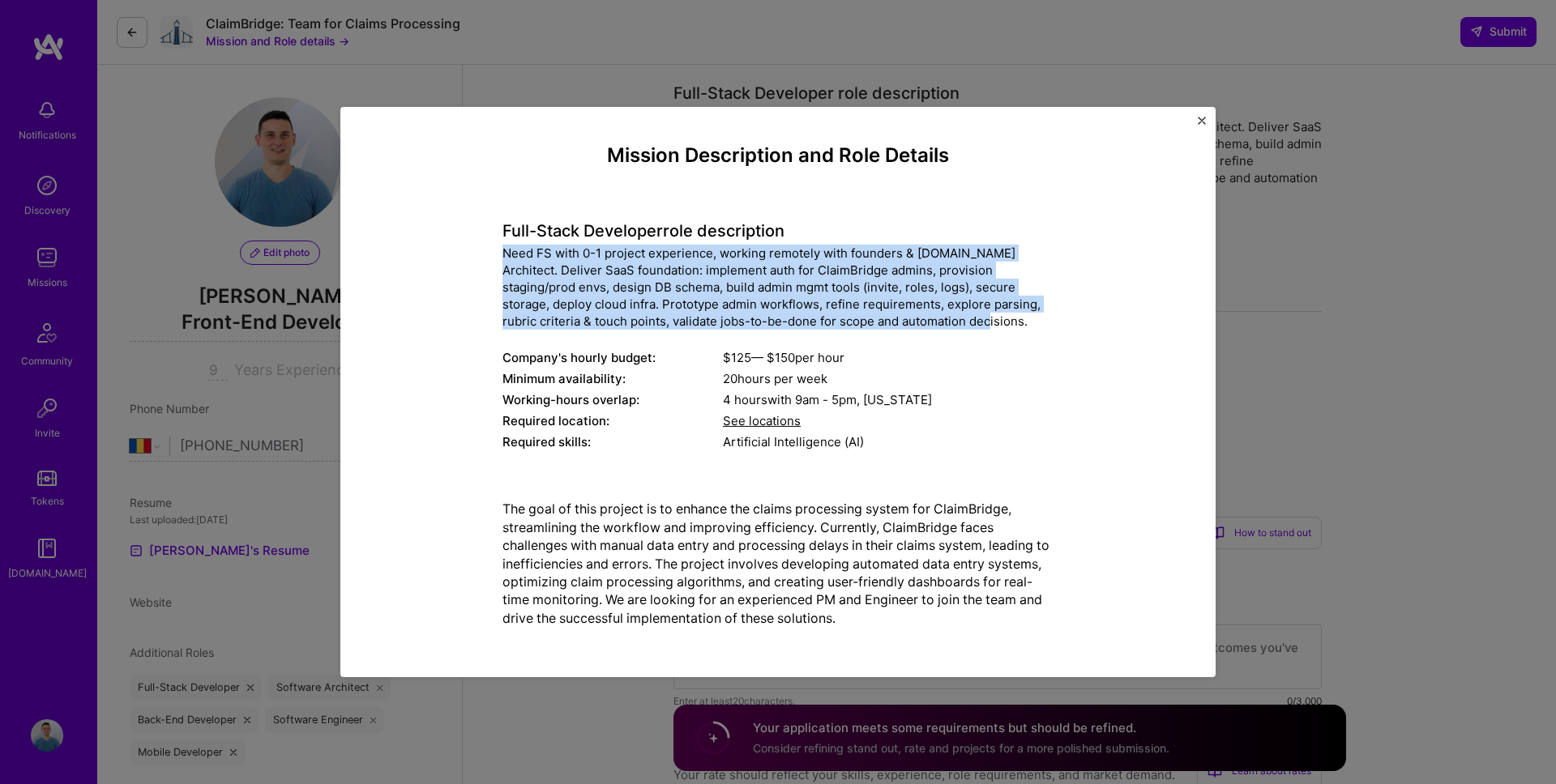
drag, startPoint x: 501, startPoint y: 257, endPoint x: 923, endPoint y: 322, distance: 427.0
click at [923, 322] on div "Mission Description and Role Details Full-Stack Developer role description Need…" at bounding box center [777, 392] width 801 height 496
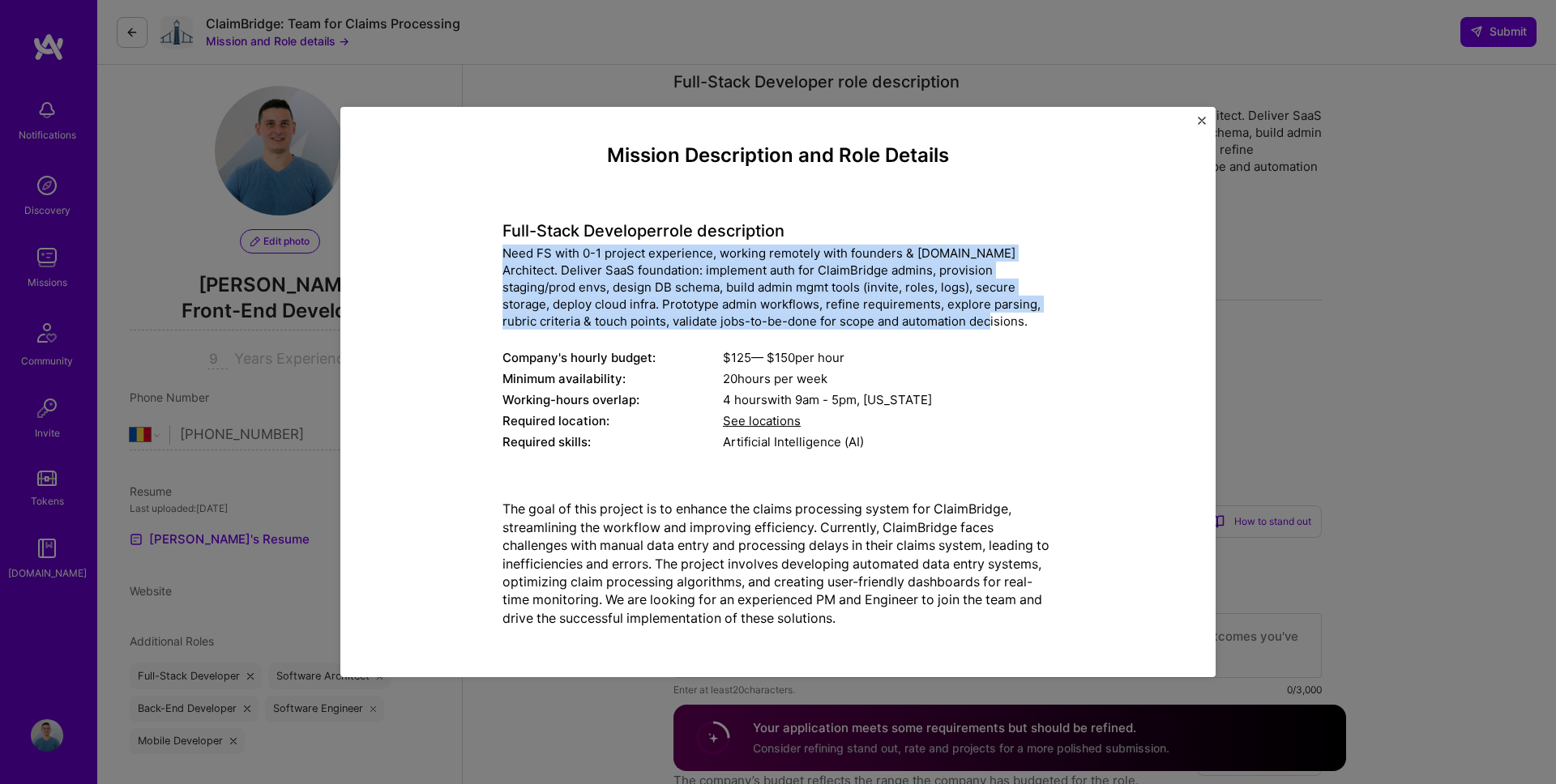
scroll to position [8, 0]
copy div "Need FS with 0-1 project experience, working remotely with founders & [DOMAIN_N…"
click at [1200, 119] on img "Close" at bounding box center [1201, 120] width 8 height 8
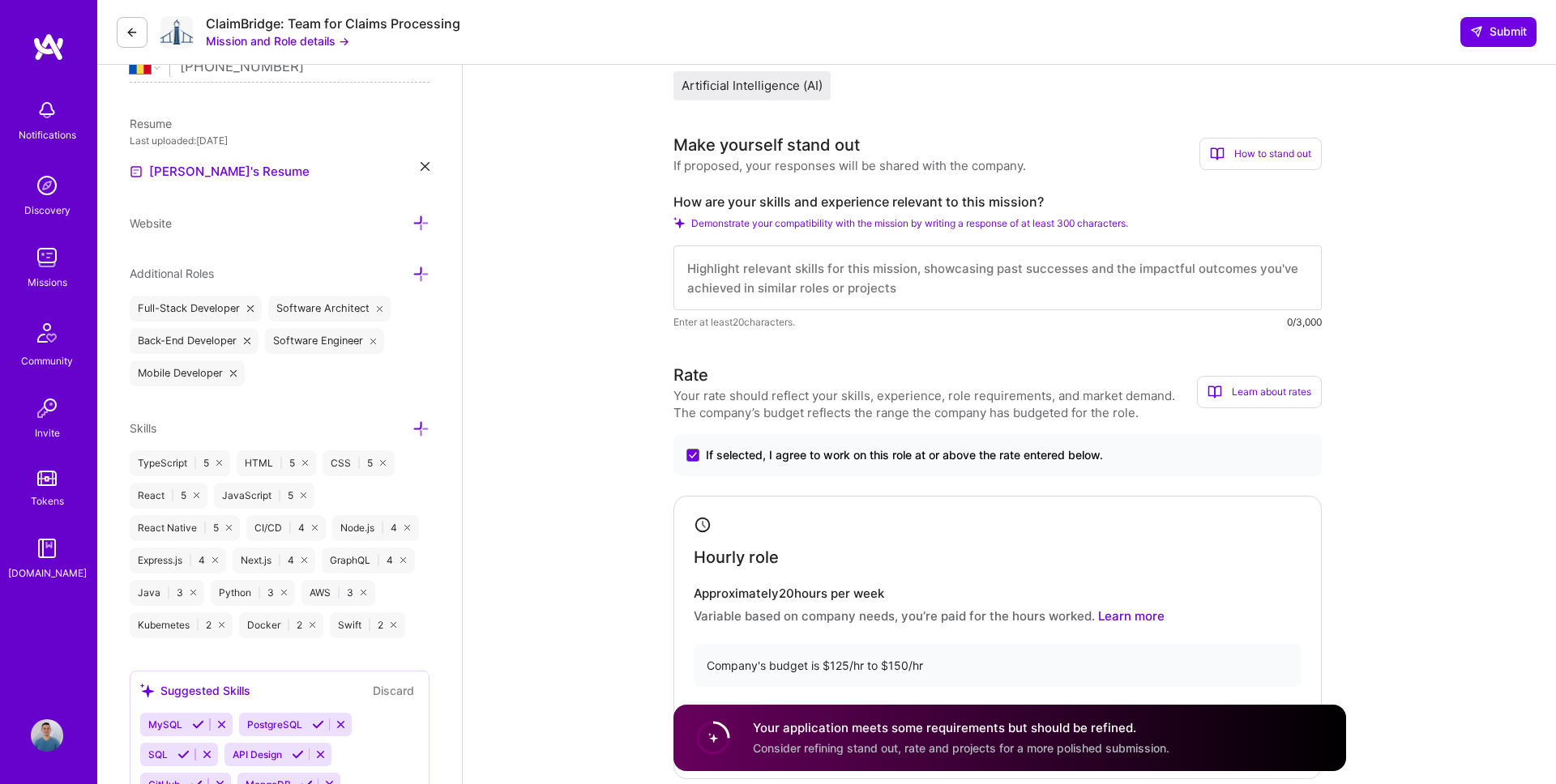
scroll to position [381, 0]
click at [856, 291] on textarea at bounding box center [998, 276] width 648 height 64
paste textarea "I bring 10 years of experience as a full stack engineer, with a strong front-en…"
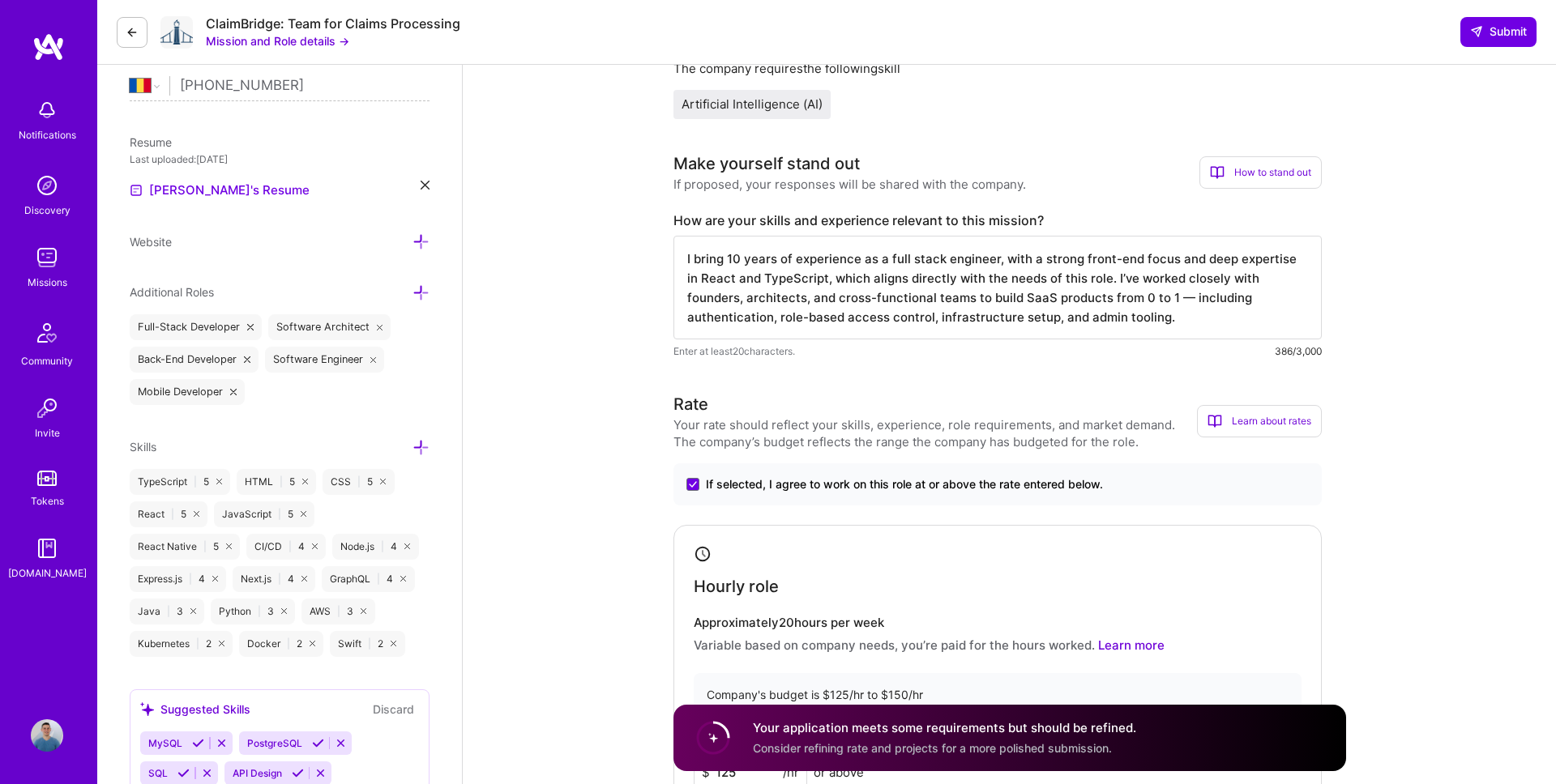
scroll to position [354, 0]
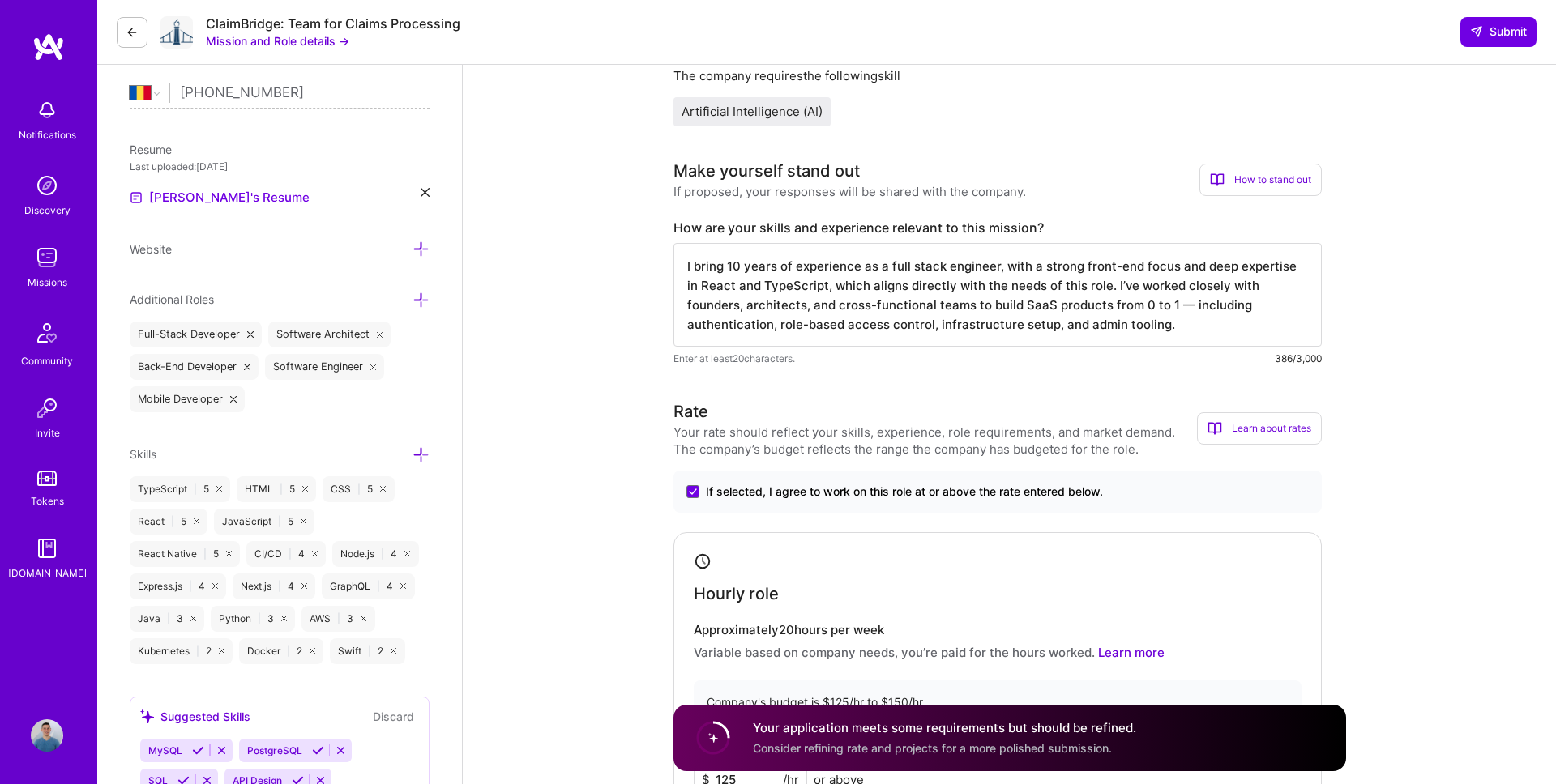
drag, startPoint x: 1079, startPoint y: 264, endPoint x: 809, endPoint y: 287, distance: 271.0
click at [809, 287] on textarea "I bring 10 years of experience as a full stack engineer, with a strong front-en…" at bounding box center [998, 294] width 648 height 104
click at [1169, 296] on textarea "I bring 10 years of experience as a full stack engineer, with a strong front-en…" at bounding box center [998, 294] width 648 height 104
drag, startPoint x: 813, startPoint y: 287, endPoint x: 686, endPoint y: 285, distance: 127.0
click at [686, 285] on textarea "I bring 10 years of experience as a full stack engineer, with a strong front-en…" at bounding box center [998, 294] width 648 height 104
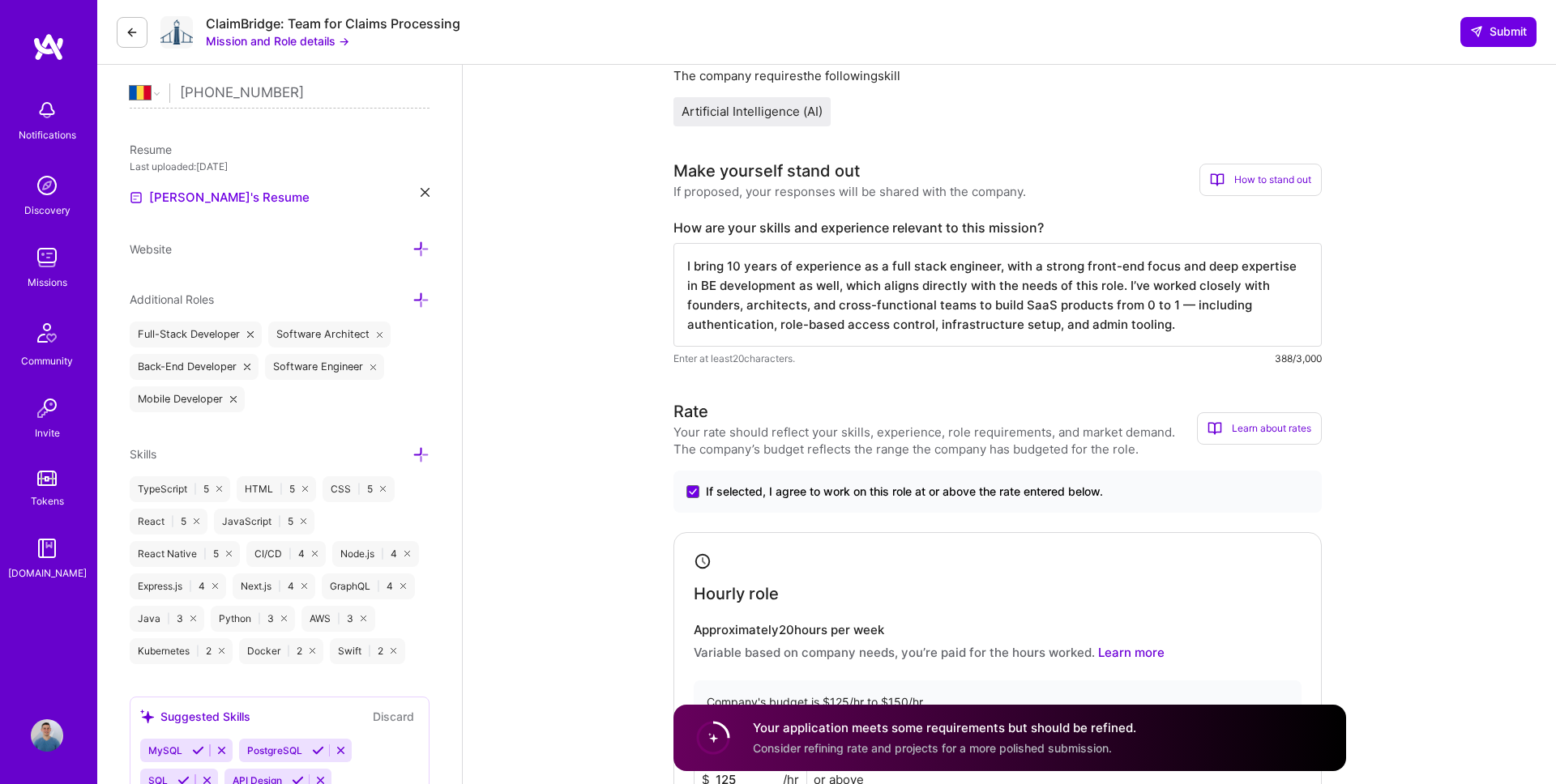
click at [864, 287] on textarea "I bring 10 years of experience as a full stack engineer, with a strong front-en…" at bounding box center [998, 294] width 648 height 104
click at [964, 287] on textarea "I bring 10 years of experience as a full stack engineer, with a strong front-en…" at bounding box center [998, 294] width 648 height 104
click at [1124, 307] on textarea "I bring 10 years of experience as a full stack engineer, with a strong front-en…" at bounding box center [998, 294] width 648 height 104
click at [1119, 325] on textarea "I bring 10 years of experience as a full stack engineer, with a strong front-en…" at bounding box center [998, 294] width 648 height 104
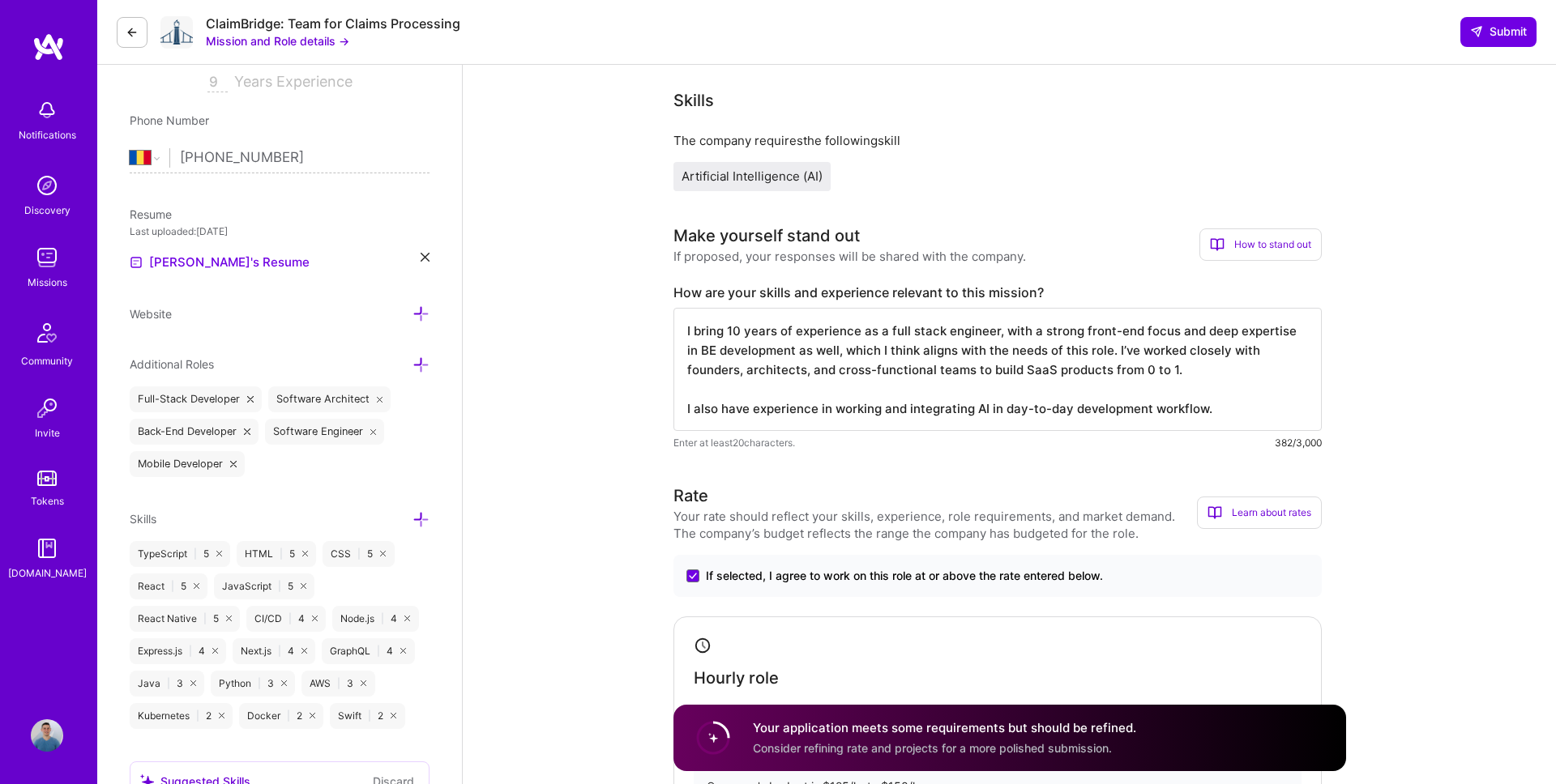
scroll to position [0, 0]
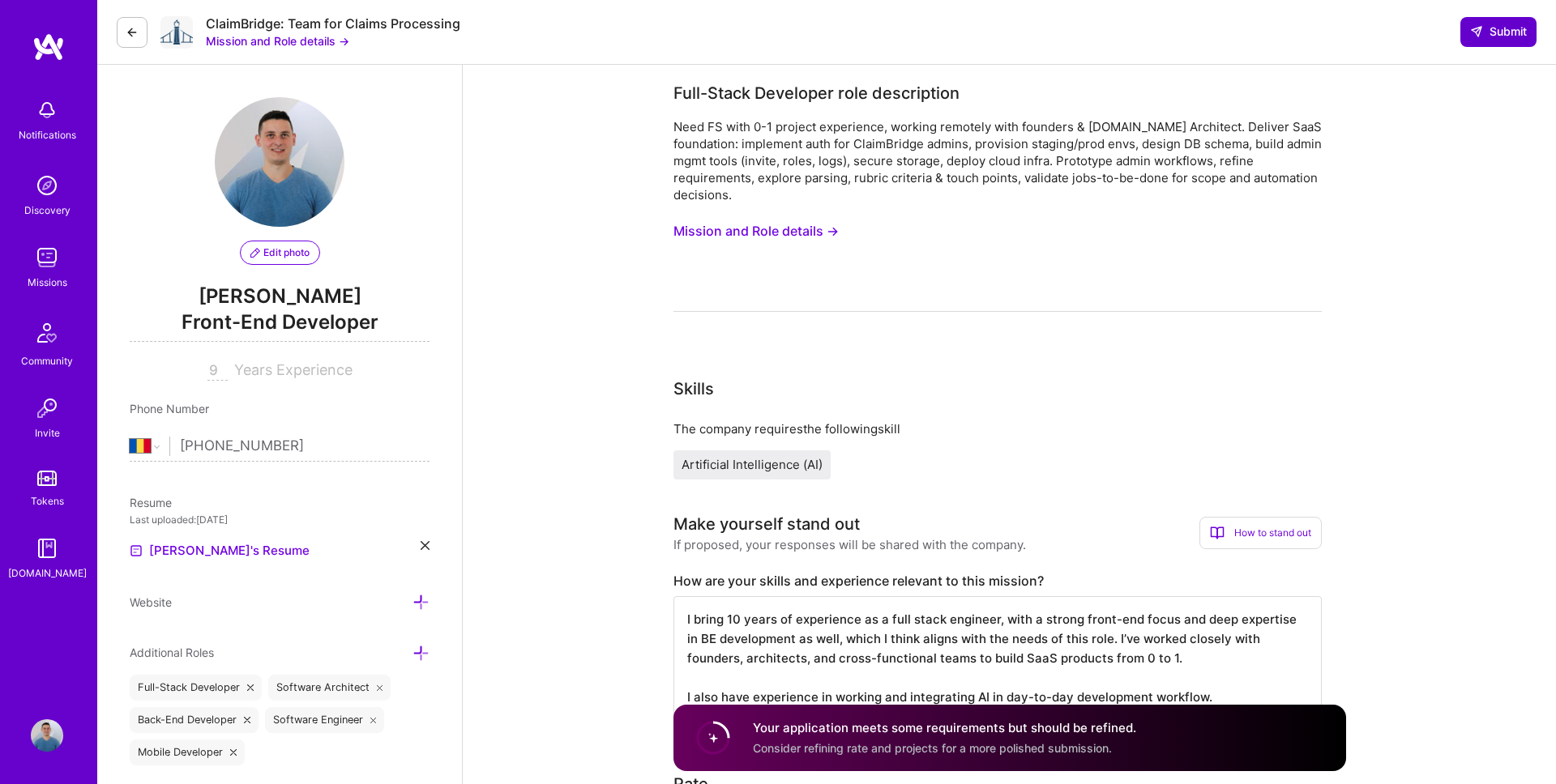
type textarea "I bring 10 years of experience as a full stack engineer, with a strong front-en…"
click at [1492, 27] on span "Submit" at bounding box center [1498, 31] width 57 height 17
